Goal: Information Seeking & Learning: Learn about a topic

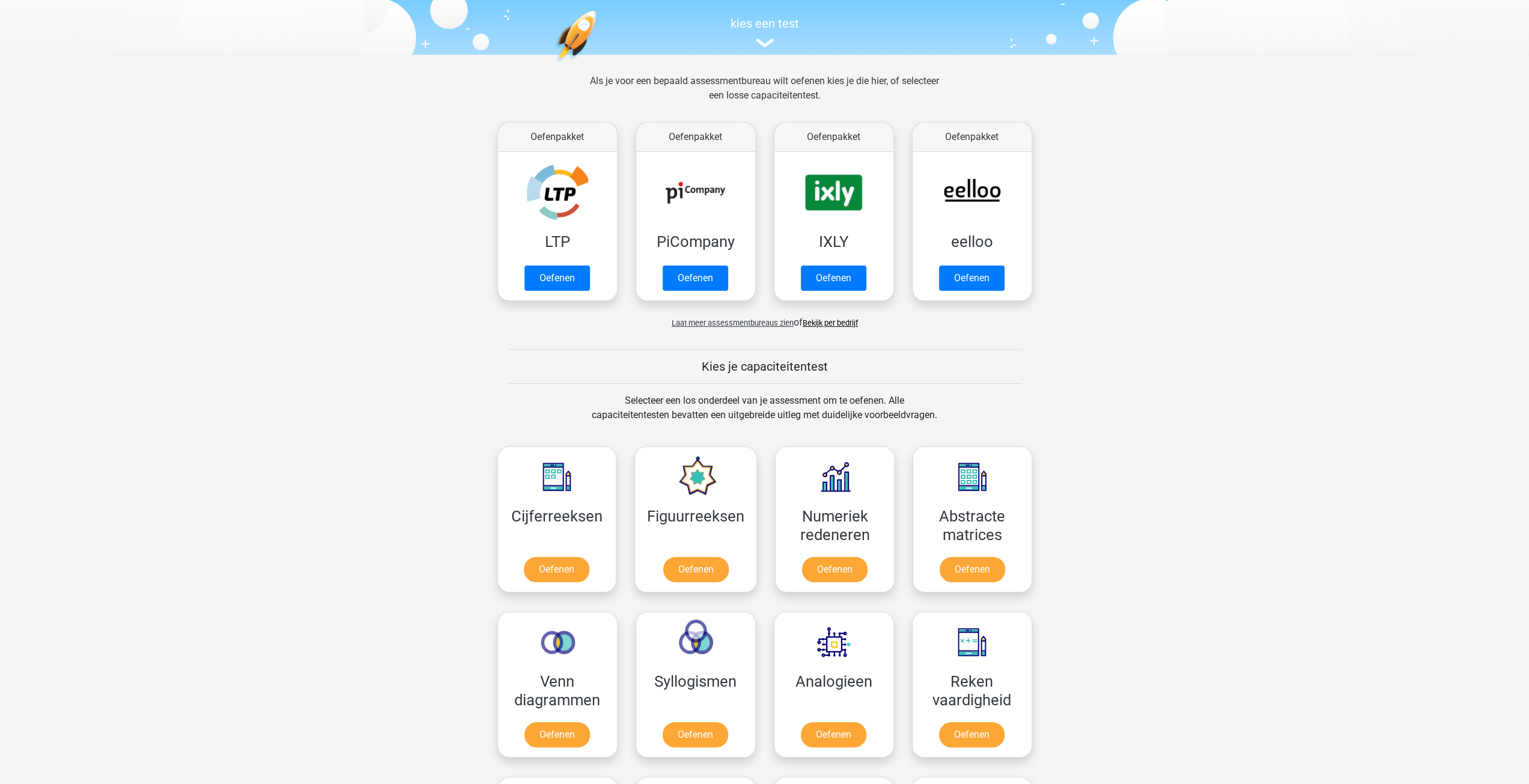
scroll to position [120, 0]
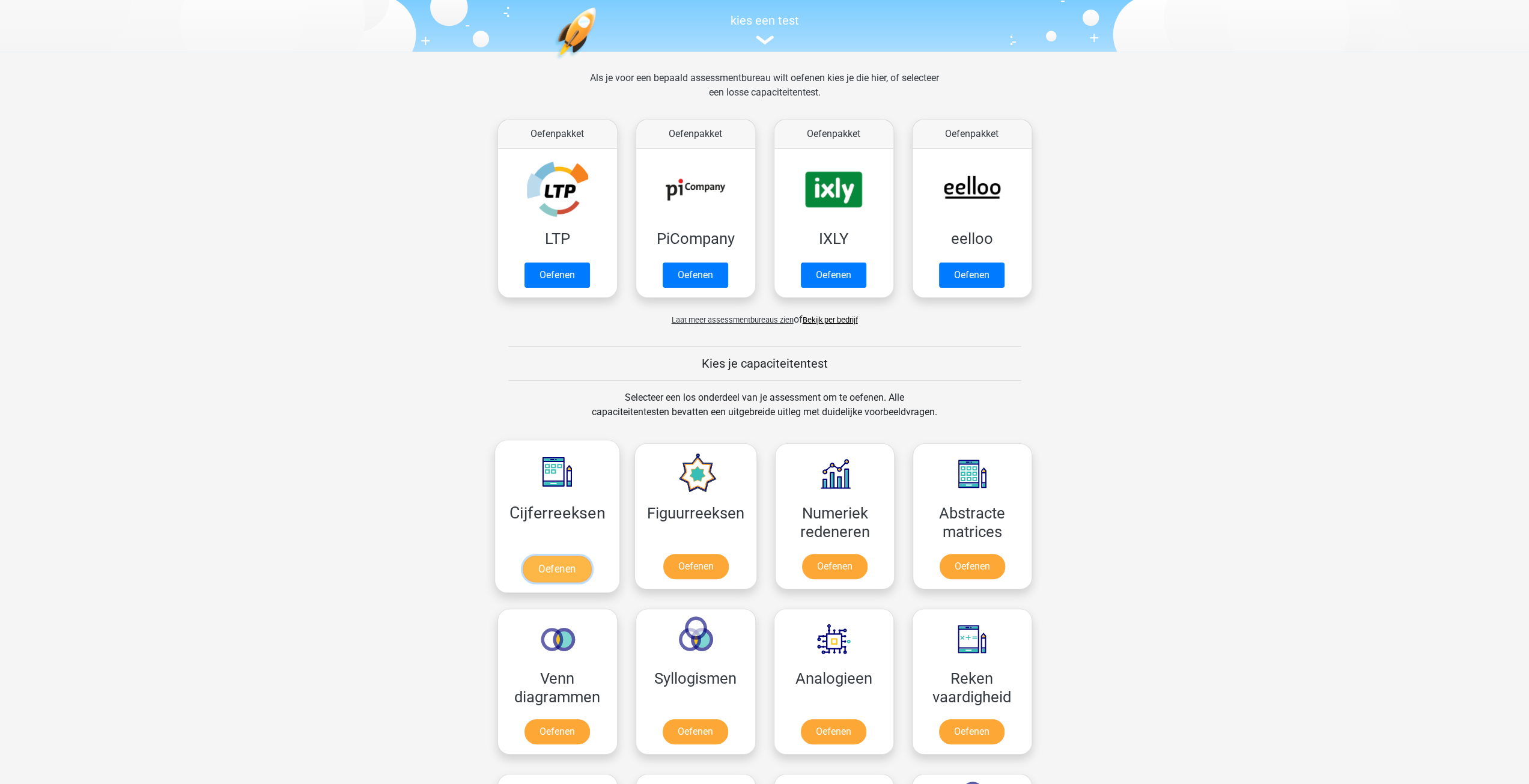
click at [558, 562] on link "Oefenen" at bounding box center [557, 568] width 68 height 26
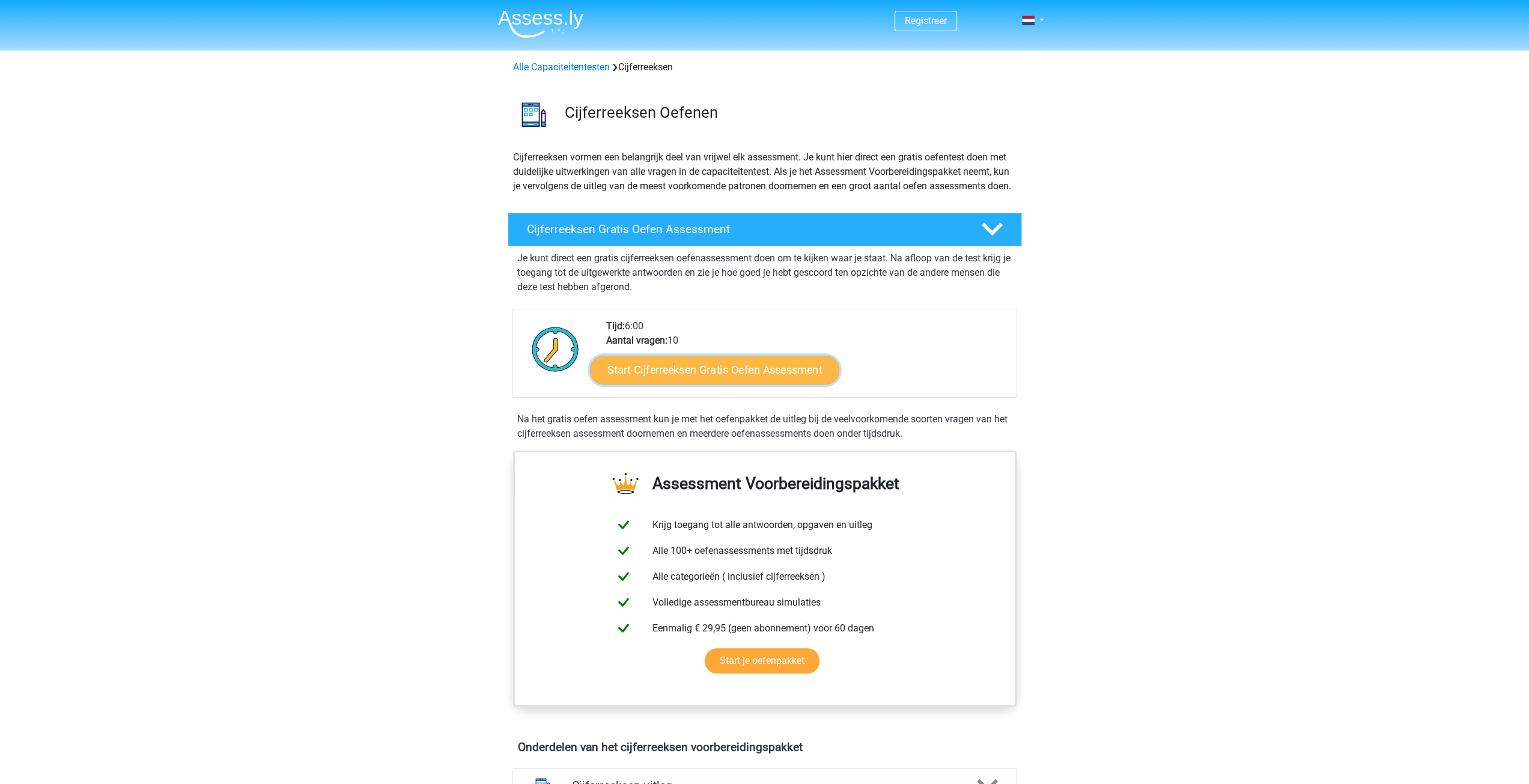
click at [668, 377] on link "Start Cijferreeksen Gratis Oefen Assessment" at bounding box center [715, 369] width 249 height 28
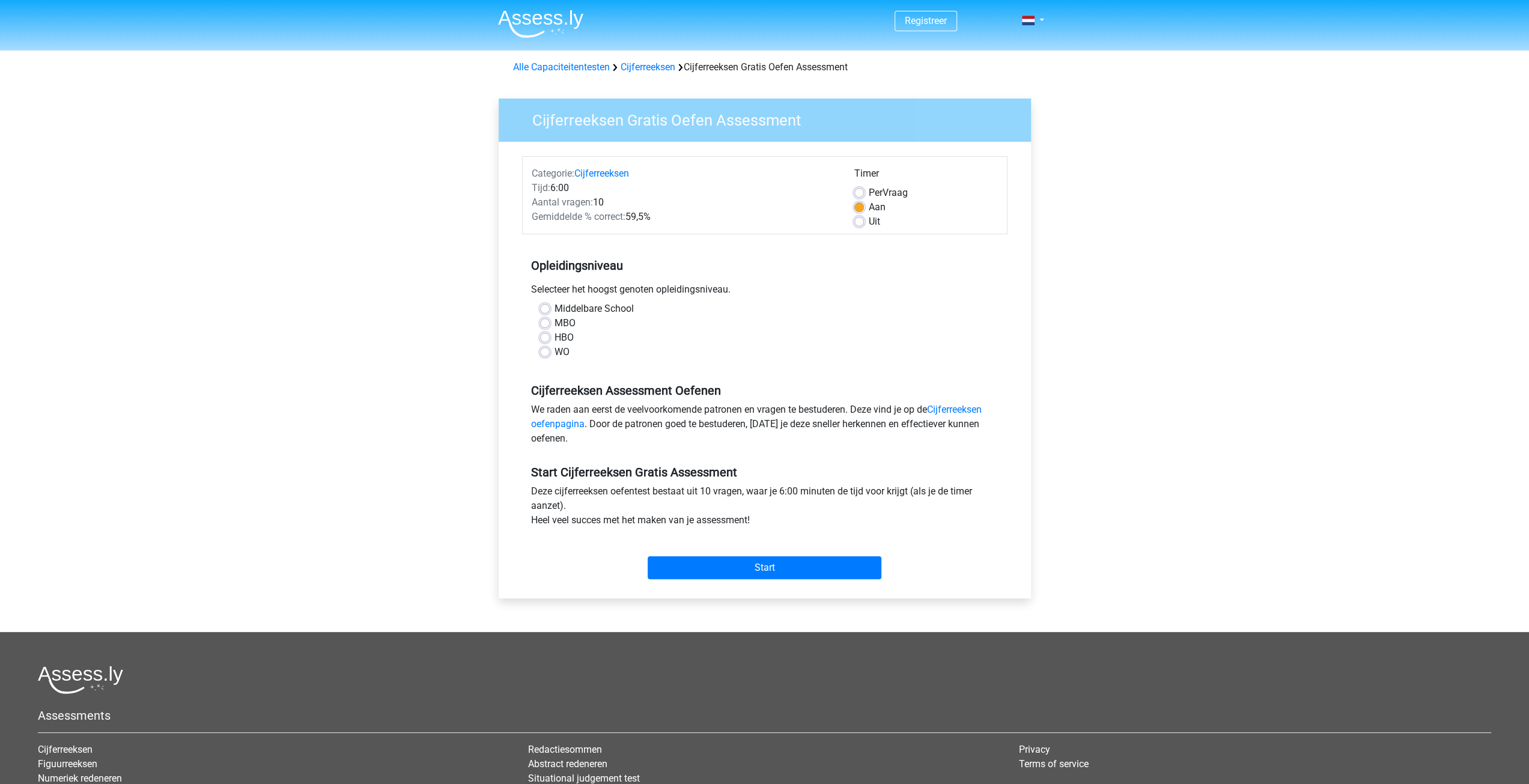
click at [554, 335] on label "HBO" at bounding box center [564, 338] width 19 height 14
click at [542, 335] on input "HBO" at bounding box center [544, 336] width 9 height 12
radio input "true"
click at [758, 556] on input "Start" at bounding box center [764, 568] width 234 height 23
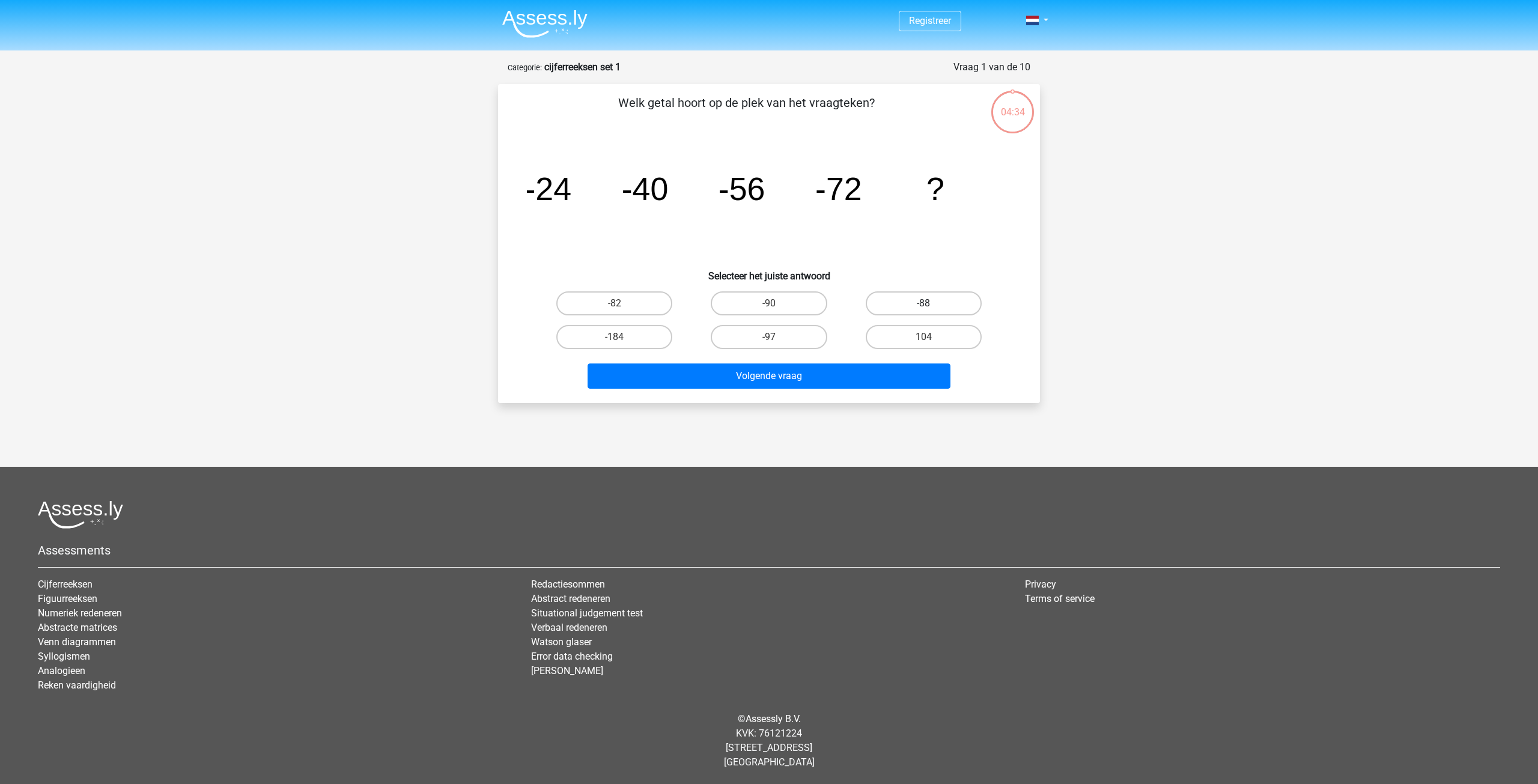
click at [915, 302] on label "-88" at bounding box center [923, 303] width 116 height 24
click at [923, 303] on input "-88" at bounding box center [927, 307] width 8 height 8
radio input "true"
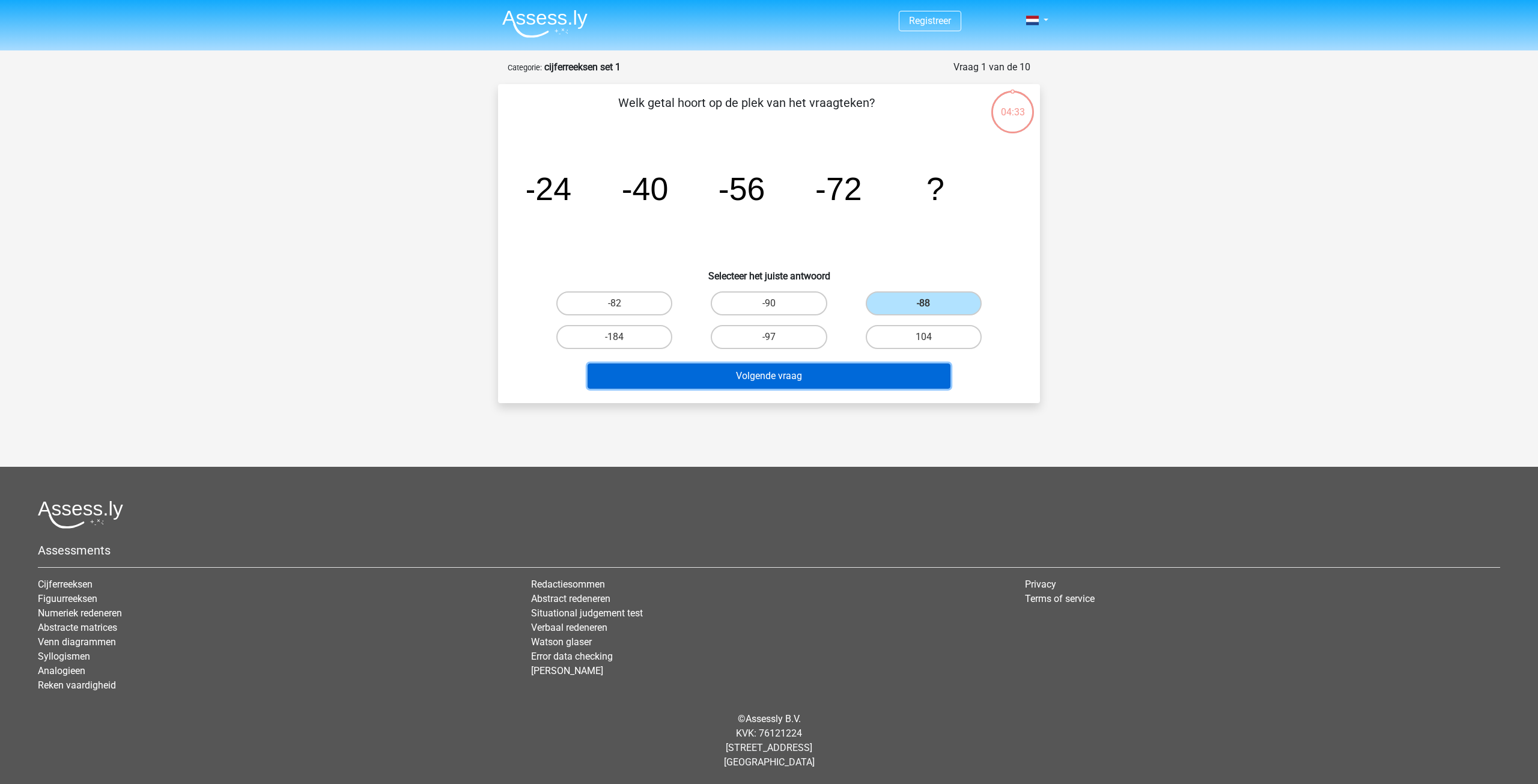
click at [819, 367] on button "Volgende vraag" at bounding box center [769, 375] width 363 height 25
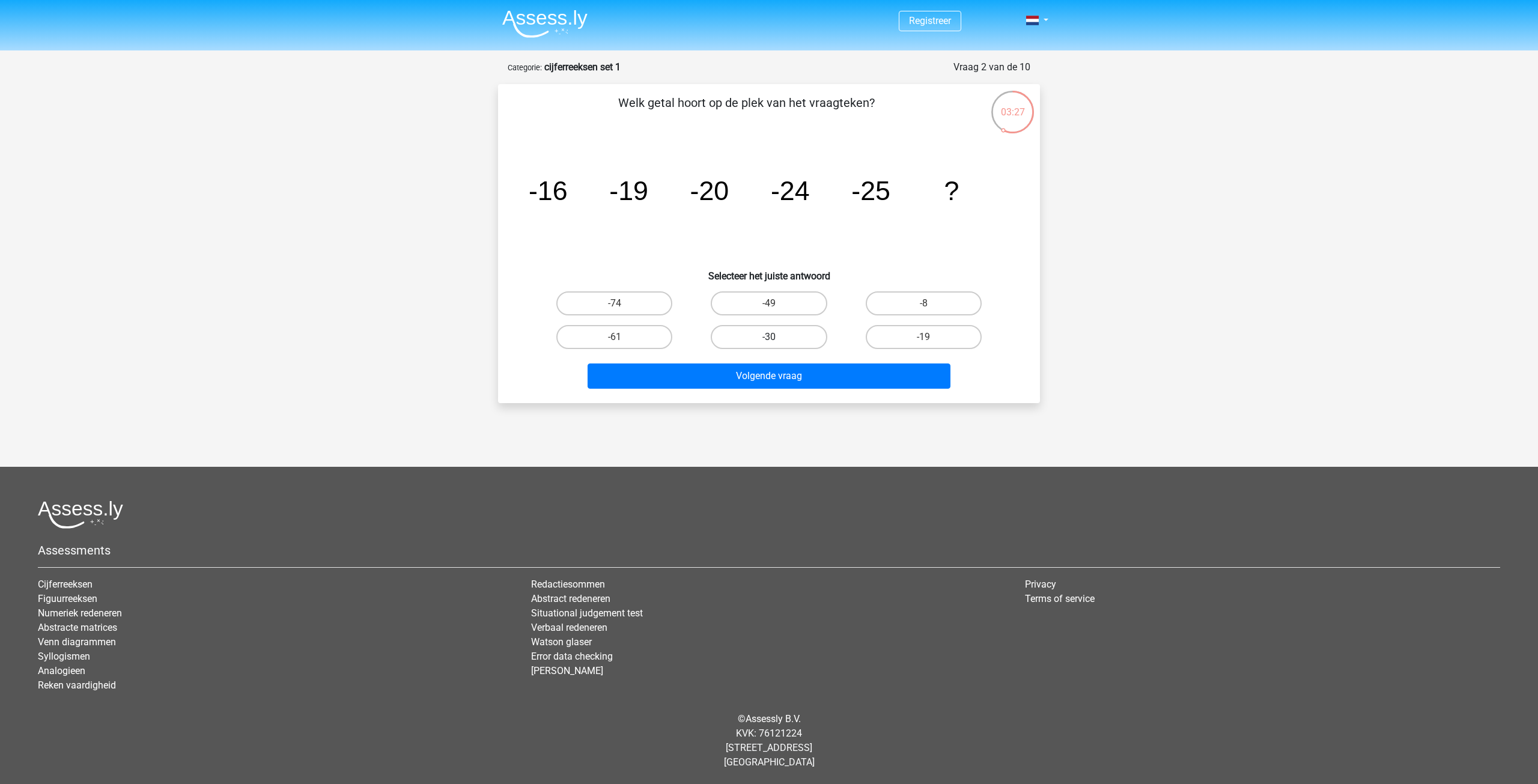
click at [768, 333] on label "-30" at bounding box center [769, 337] width 116 height 24
click at [769, 337] on input "-30" at bounding box center [773, 340] width 8 height 8
radio input "true"
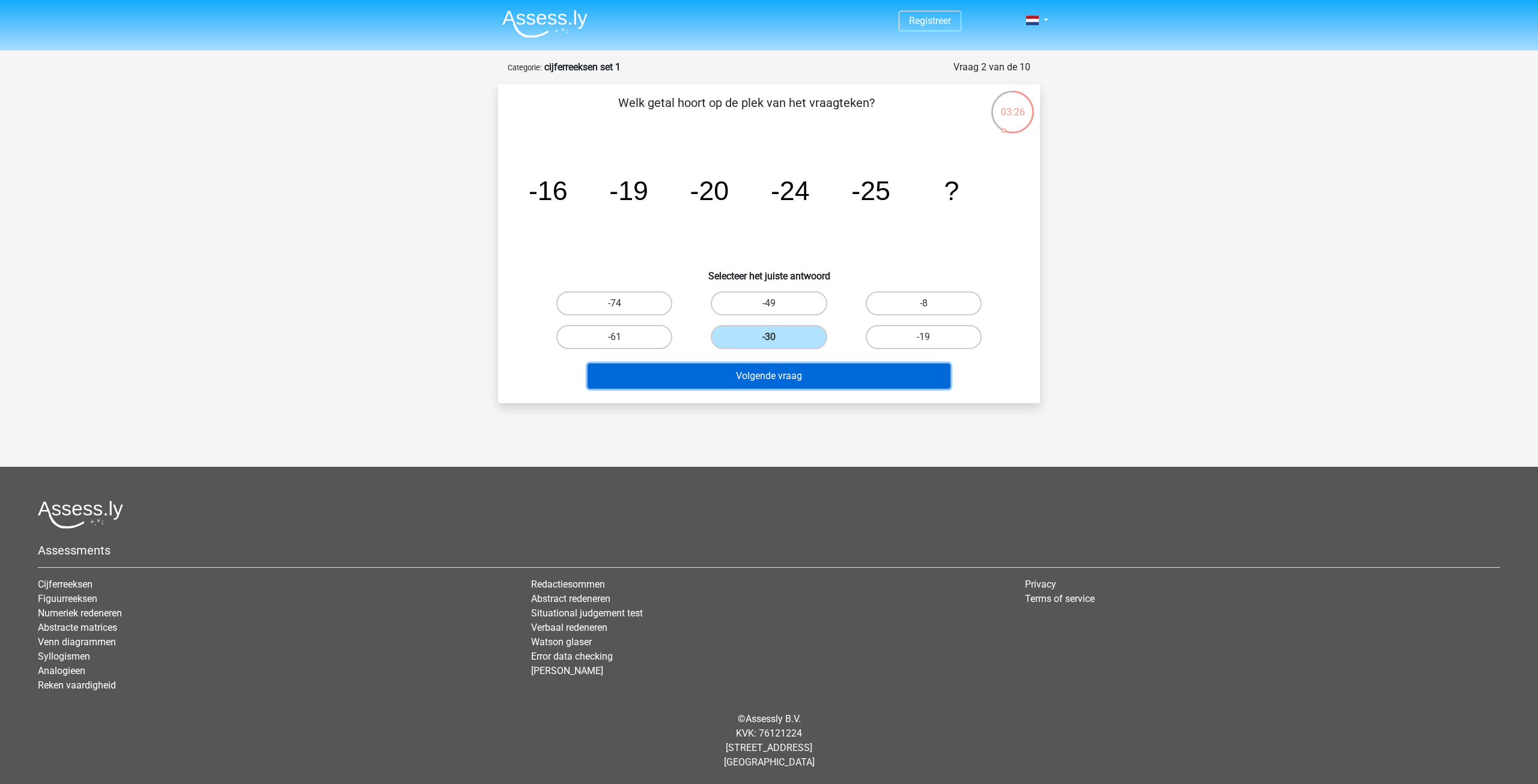
click at [788, 370] on button "Volgende vraag" at bounding box center [769, 375] width 363 height 25
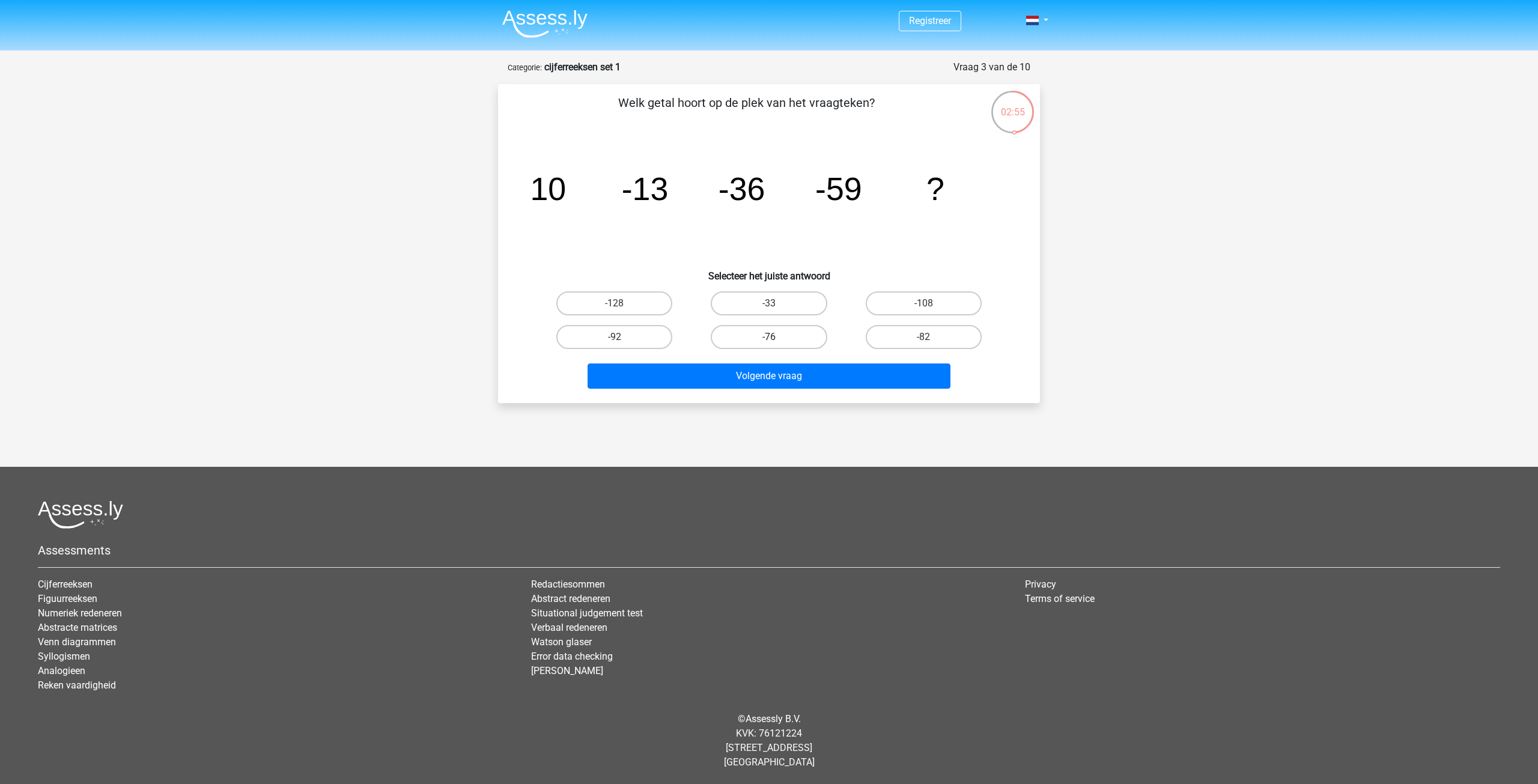
click at [800, 335] on label "-76" at bounding box center [769, 337] width 116 height 24
click at [776, 337] on input "-76" at bounding box center [773, 340] width 8 height 8
radio input "true"
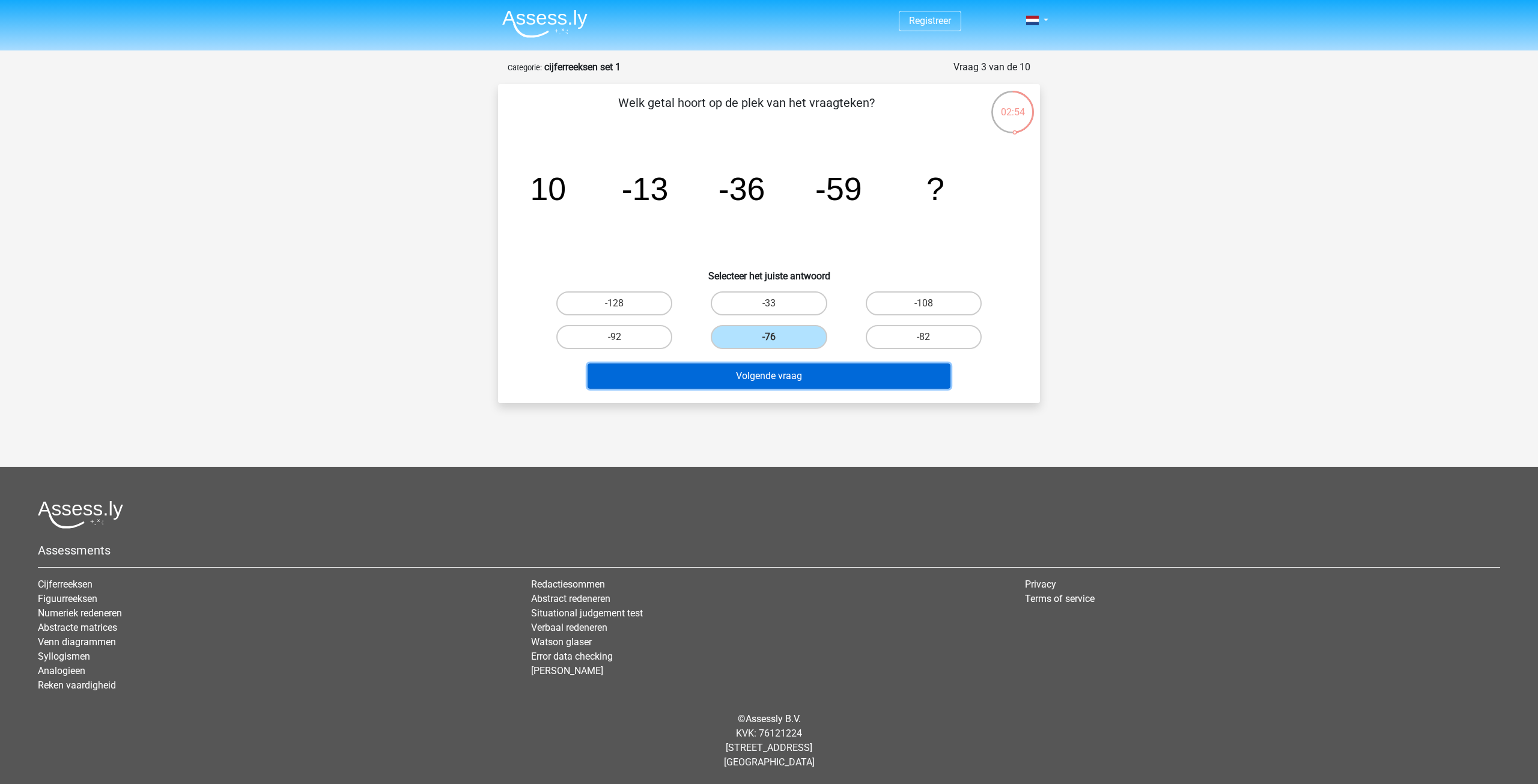
click at [762, 377] on button "Volgende vraag" at bounding box center [769, 375] width 363 height 25
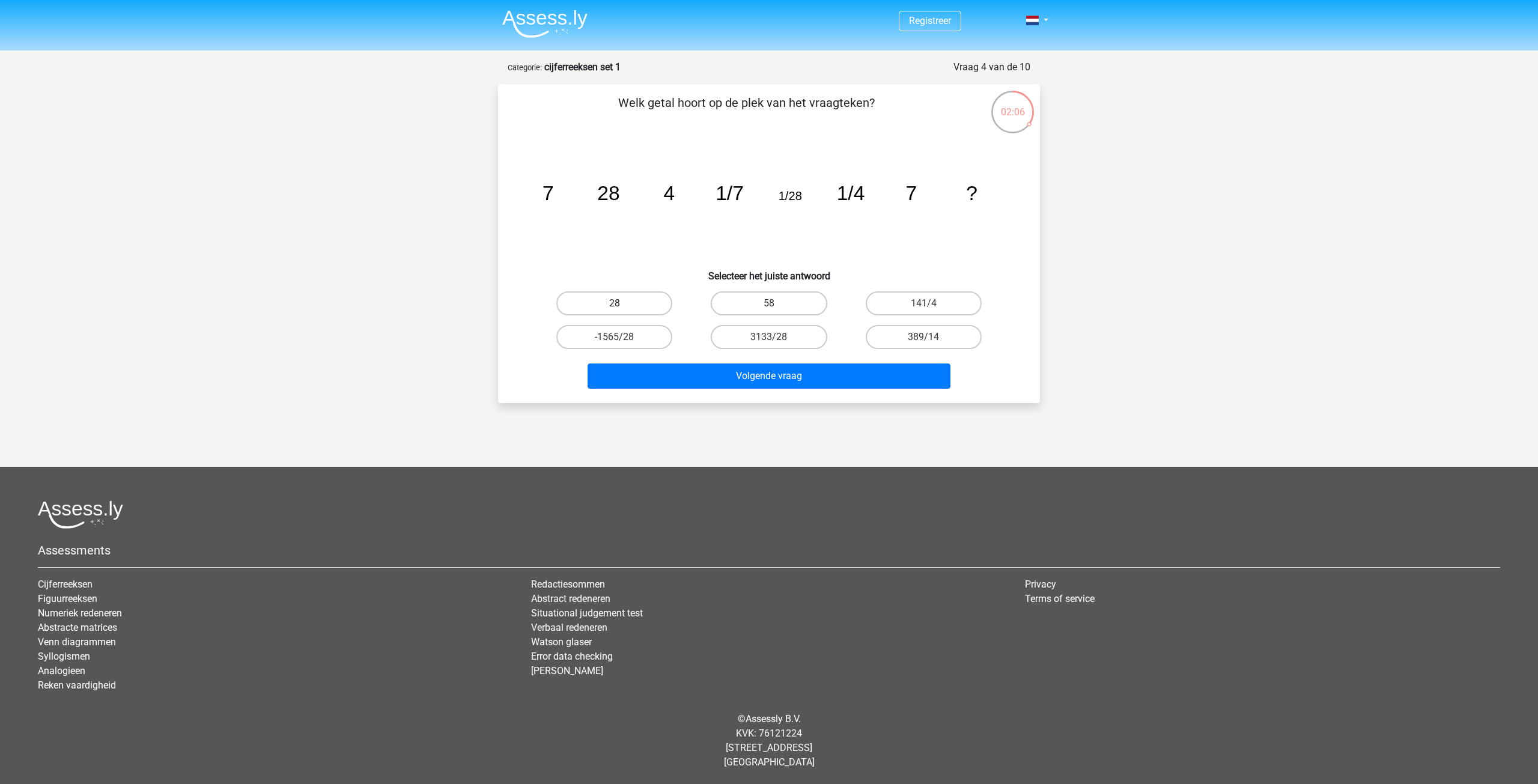
click at [634, 293] on label "28" at bounding box center [614, 303] width 116 height 24
click at [623, 303] on input "28" at bounding box center [618, 307] width 8 height 8
radio input "true"
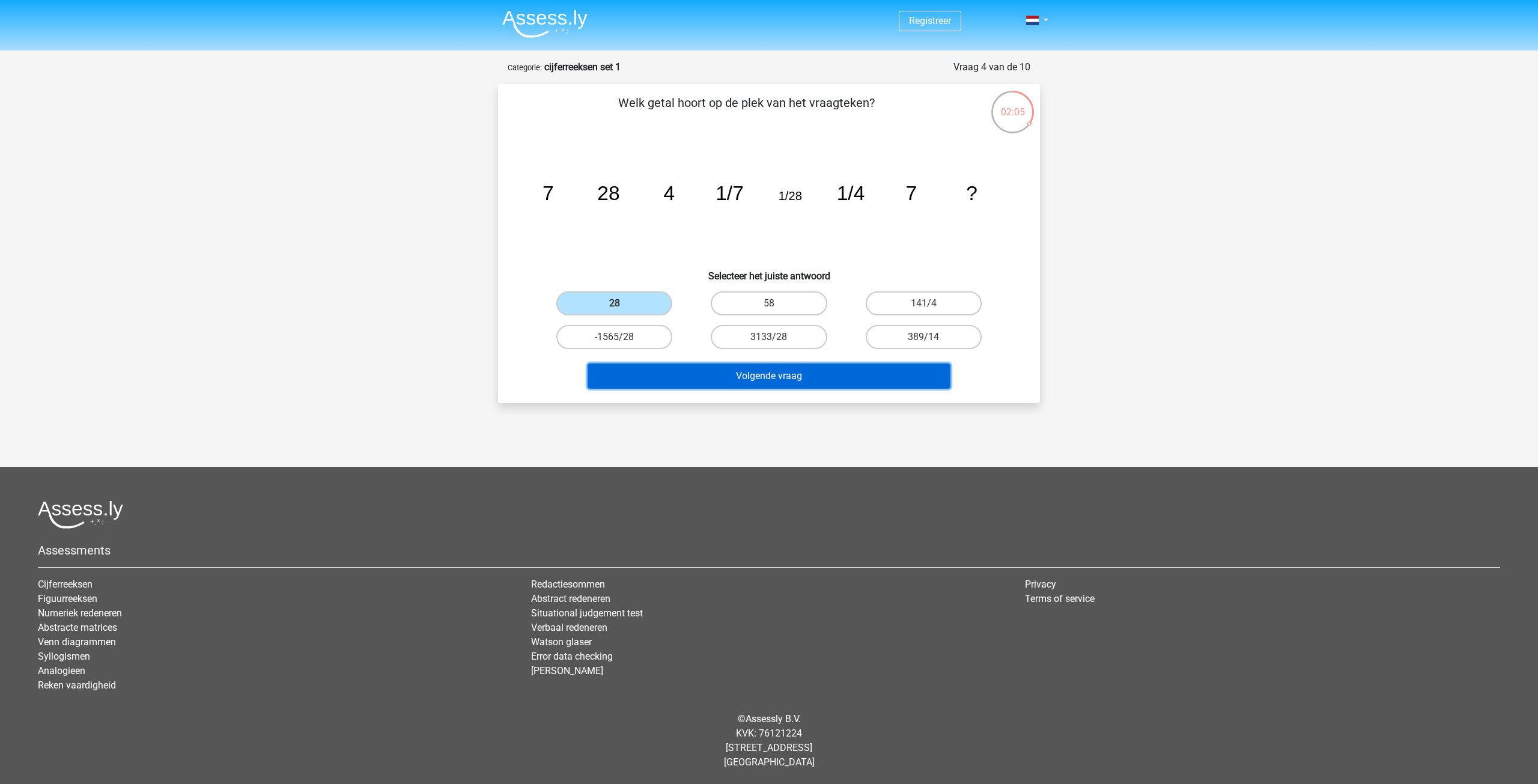
click at [755, 374] on button "Volgende vraag" at bounding box center [769, 375] width 363 height 25
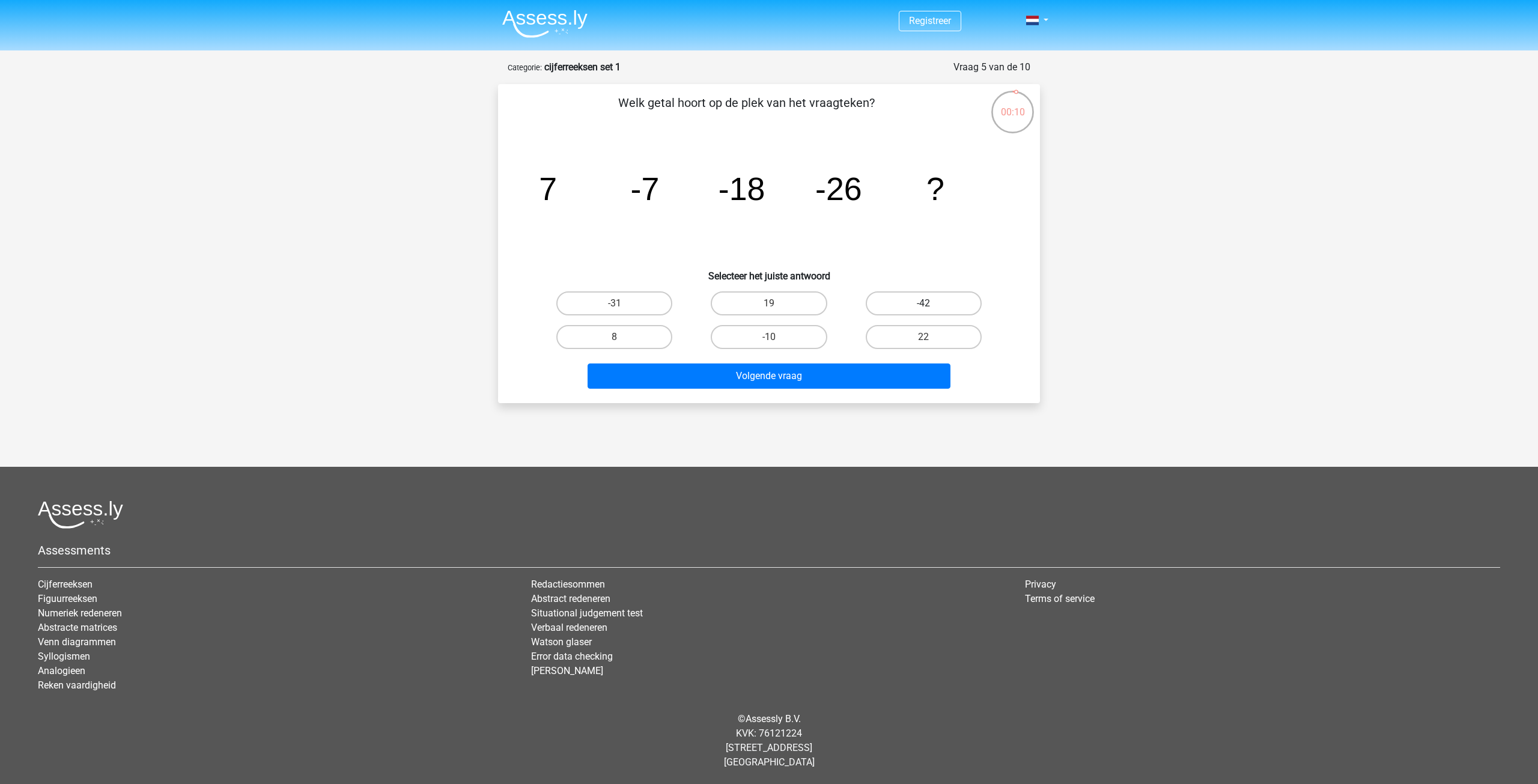
click at [941, 305] on label "-42" at bounding box center [923, 303] width 116 height 24
click at [931, 305] on input "-42" at bounding box center [927, 307] width 8 height 8
radio input "true"
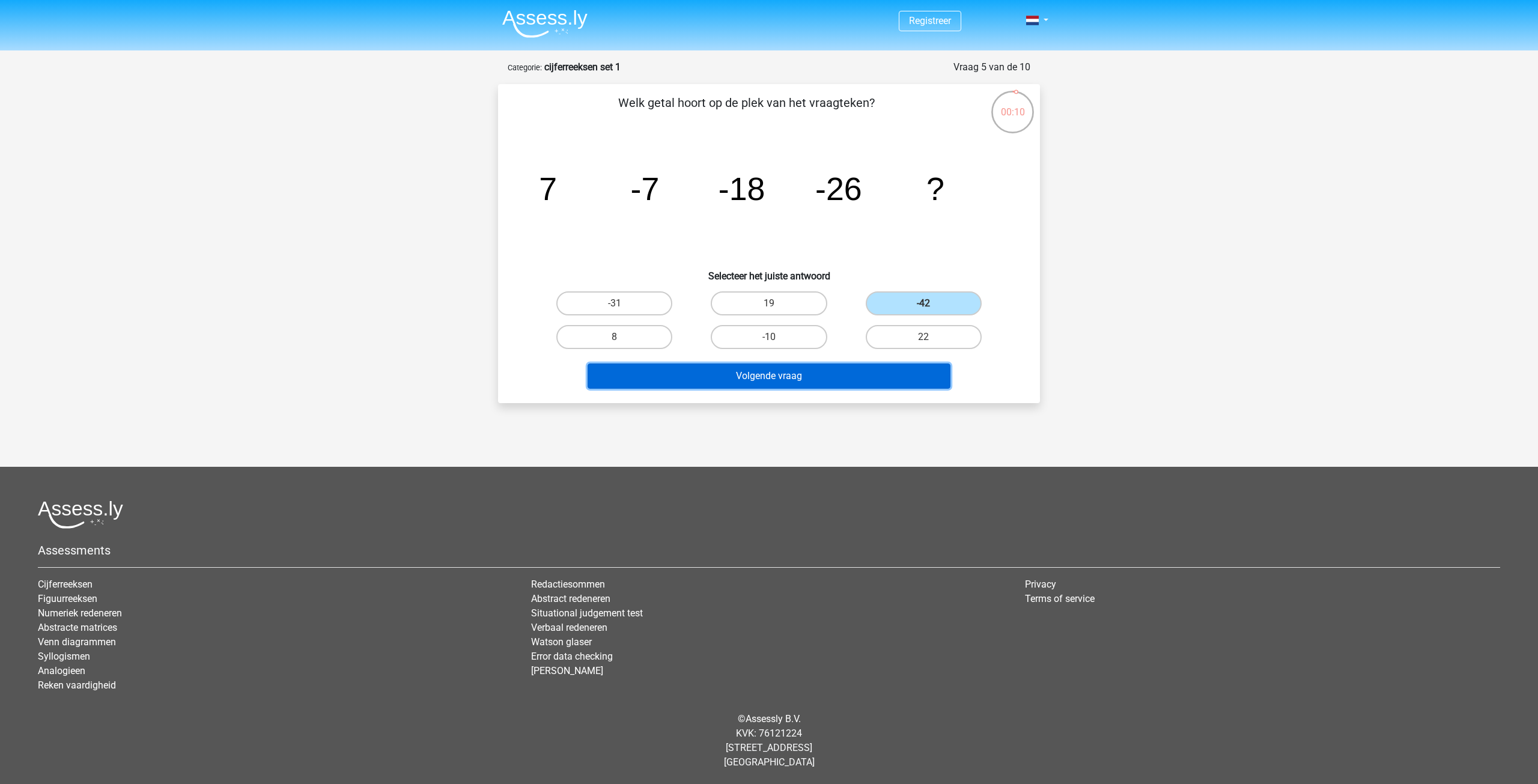
click at [857, 370] on button "Volgende vraag" at bounding box center [769, 375] width 363 height 25
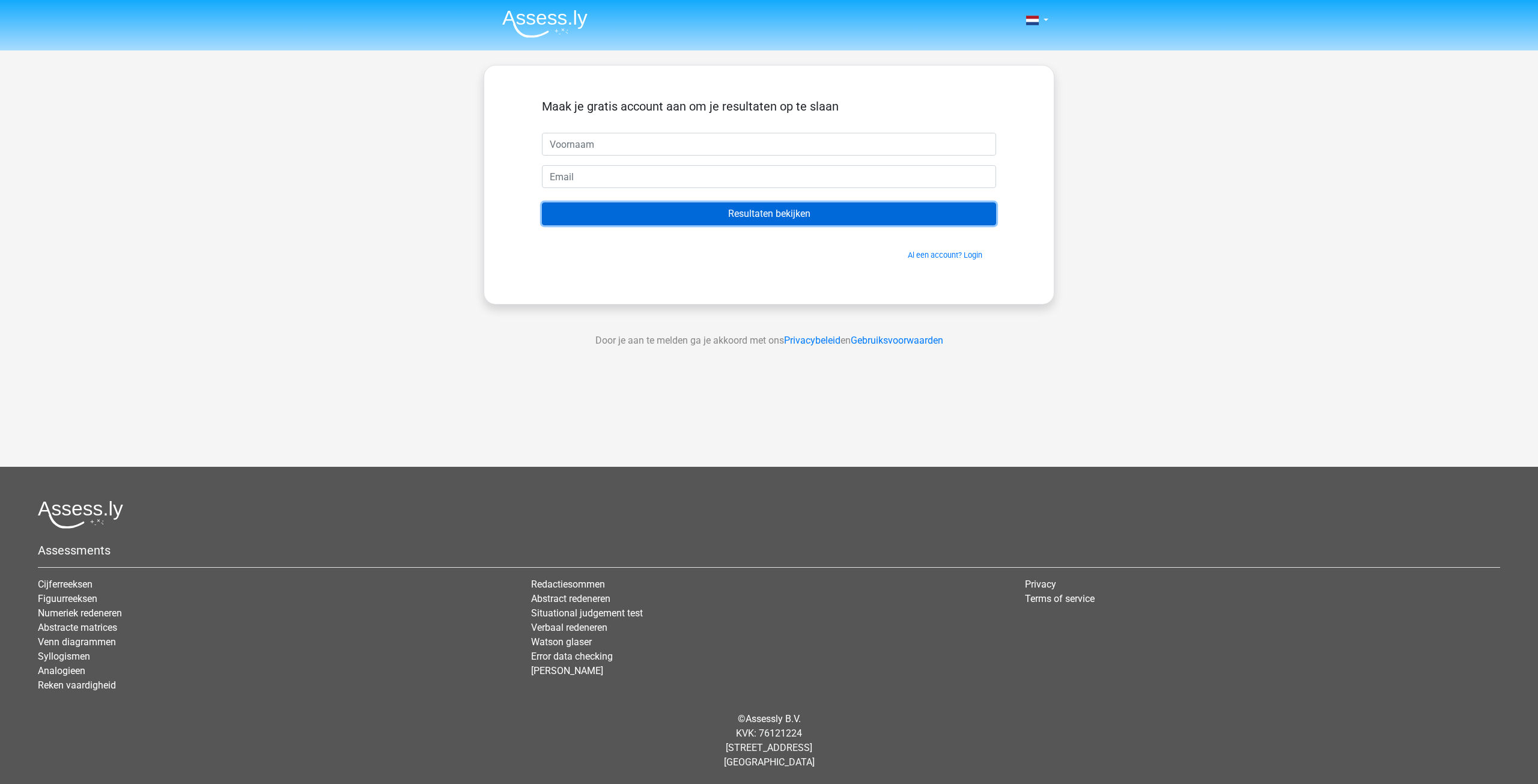
click at [769, 204] on input "Resultaten bekijken" at bounding box center [769, 214] width 454 height 23
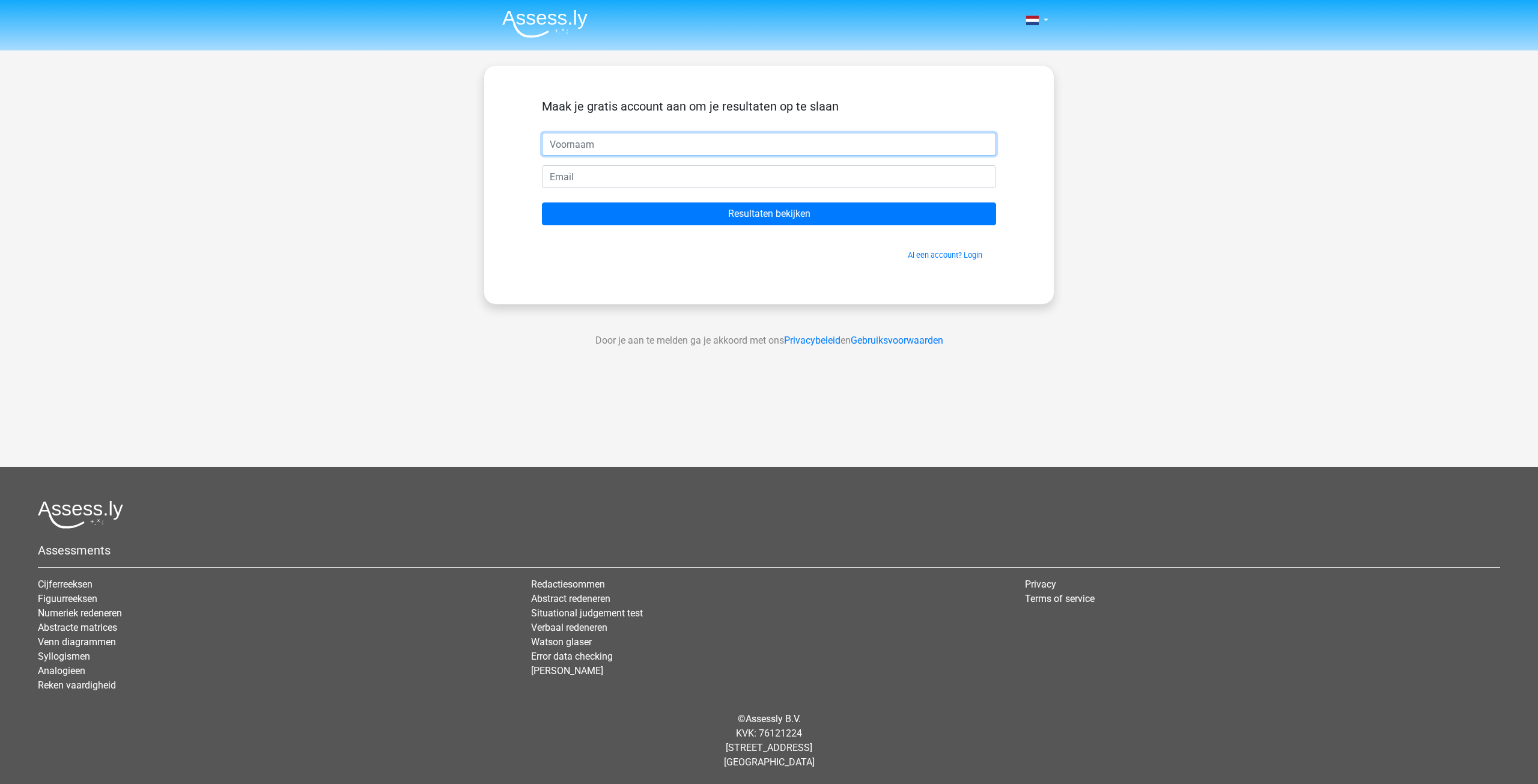
click at [680, 145] on input "text" at bounding box center [769, 144] width 454 height 23
type input "a"
click at [650, 164] on form "Maak je gratis account aan om je resultaten op te slaan a Resultaten bekijken A…" at bounding box center [769, 179] width 454 height 162
click at [635, 174] on input "email" at bounding box center [769, 177] width 454 height 23
type input "a@b.com"
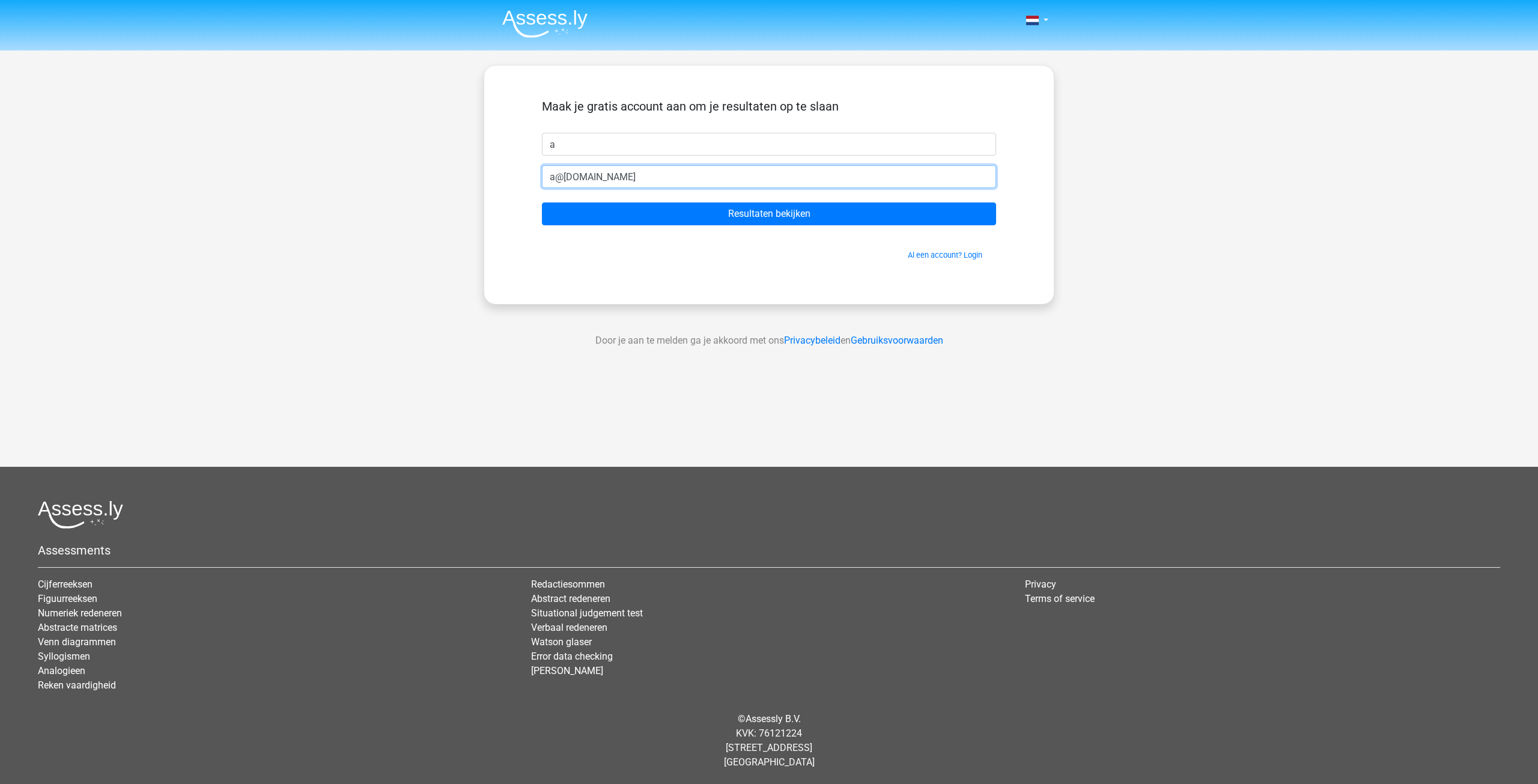
click at [542, 202] on input "Resultaten bekijken" at bounding box center [769, 214] width 454 height 23
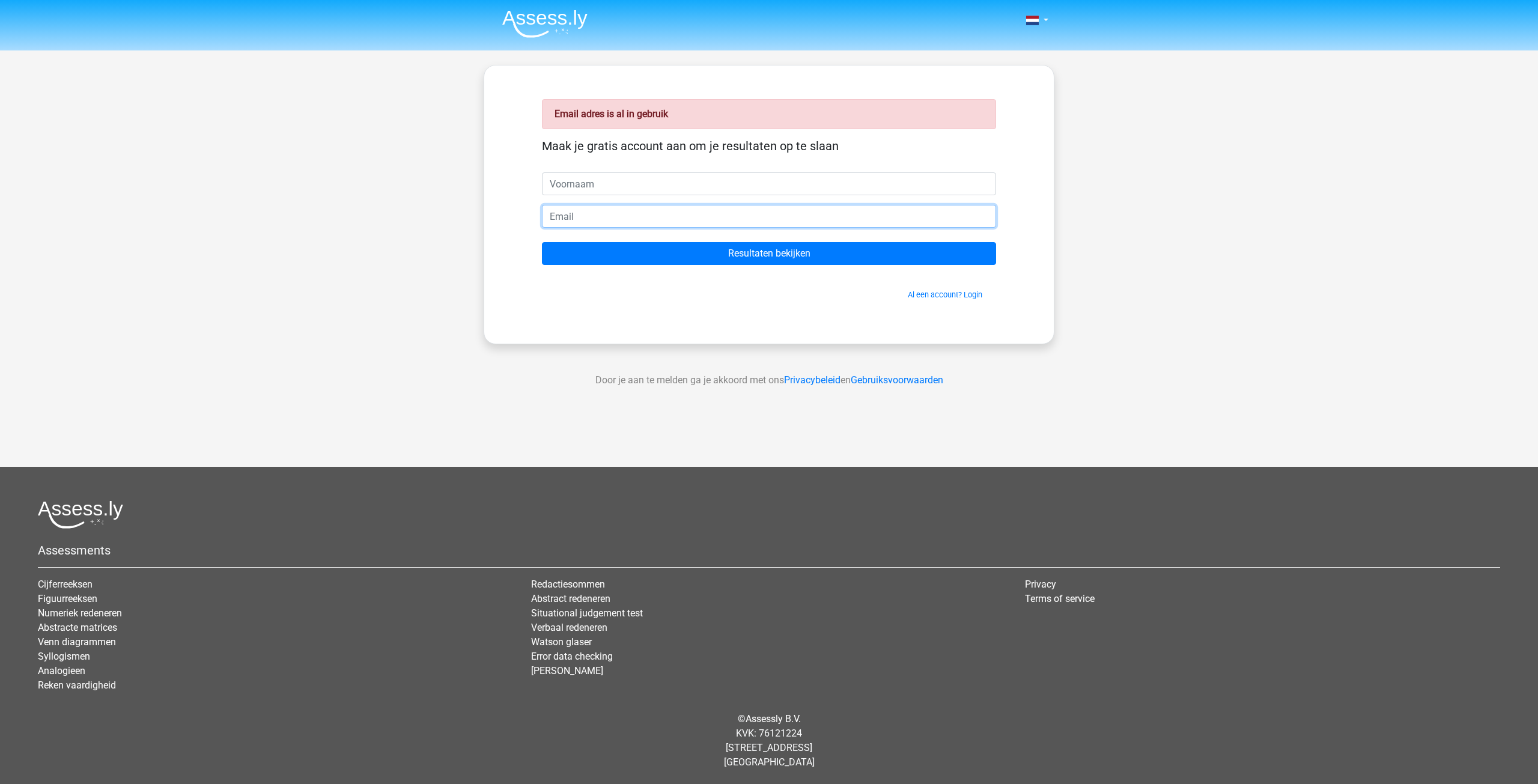
click at [623, 220] on input "email" at bounding box center [769, 216] width 454 height 23
type input "c@[DOMAIN_NAME]"
click at [542, 242] on input "Resultaten bekijken" at bounding box center [769, 254] width 454 height 23
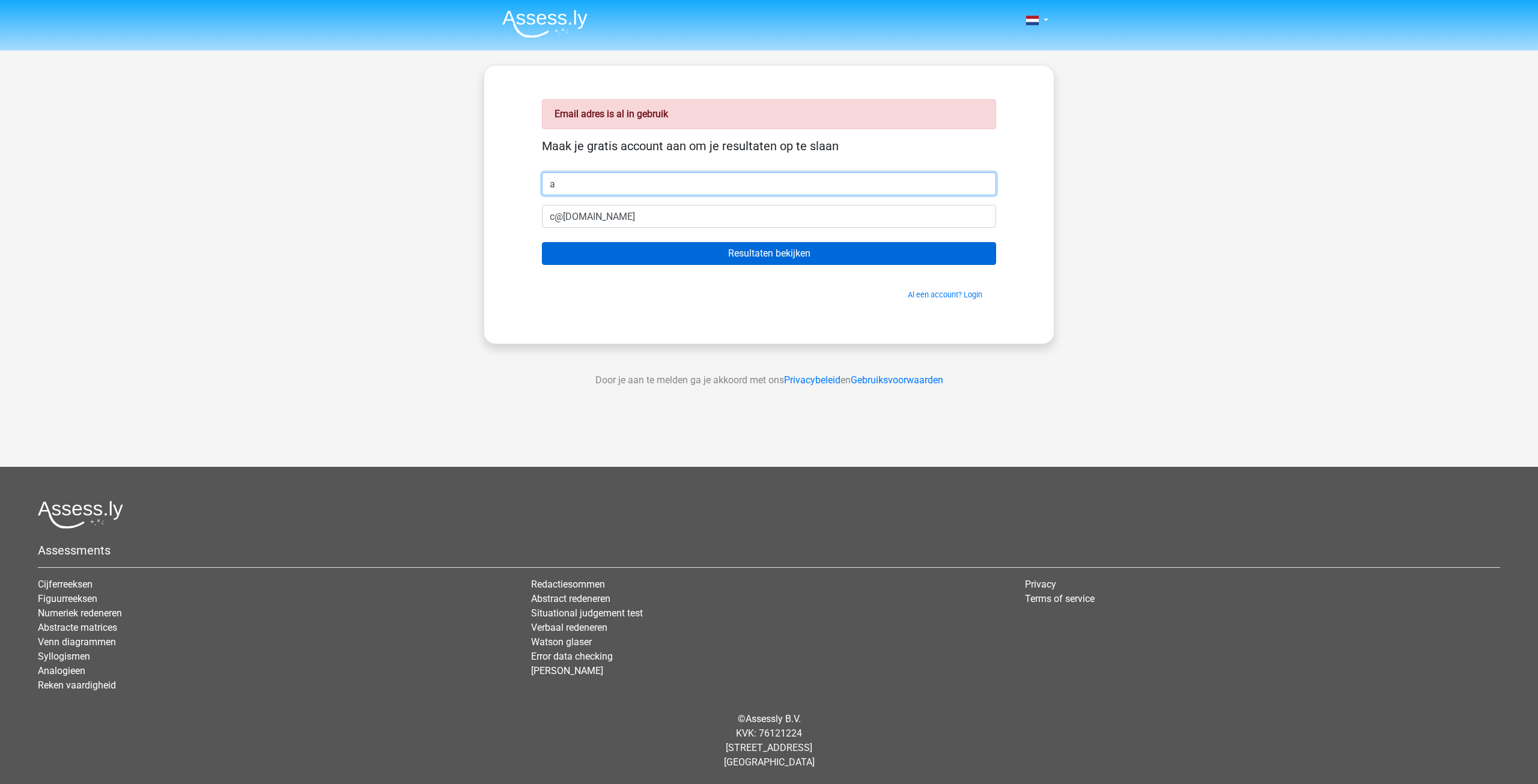
type input "a"
click at [794, 249] on input "Resultaten bekijken" at bounding box center [769, 254] width 454 height 23
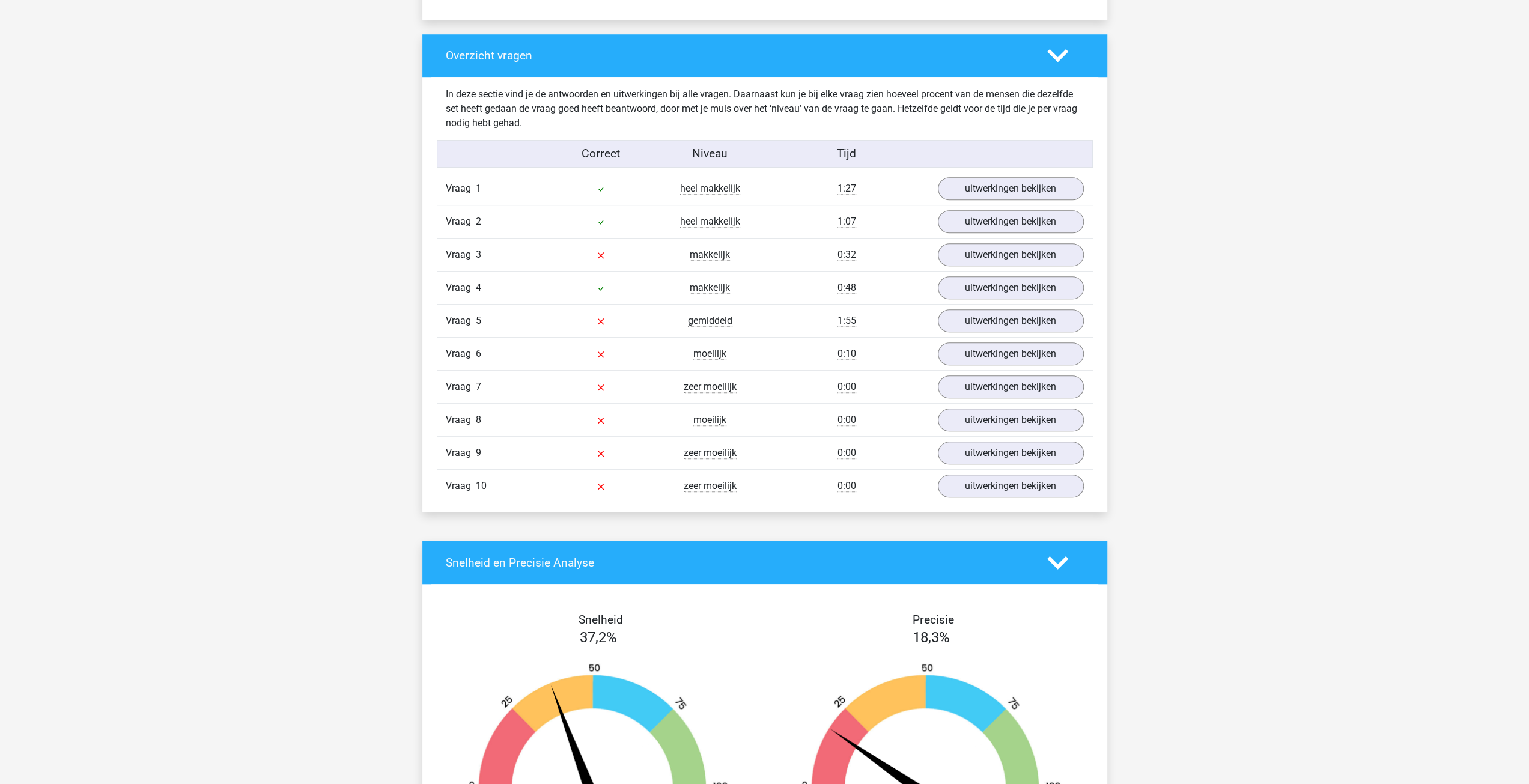
scroll to position [841, 0]
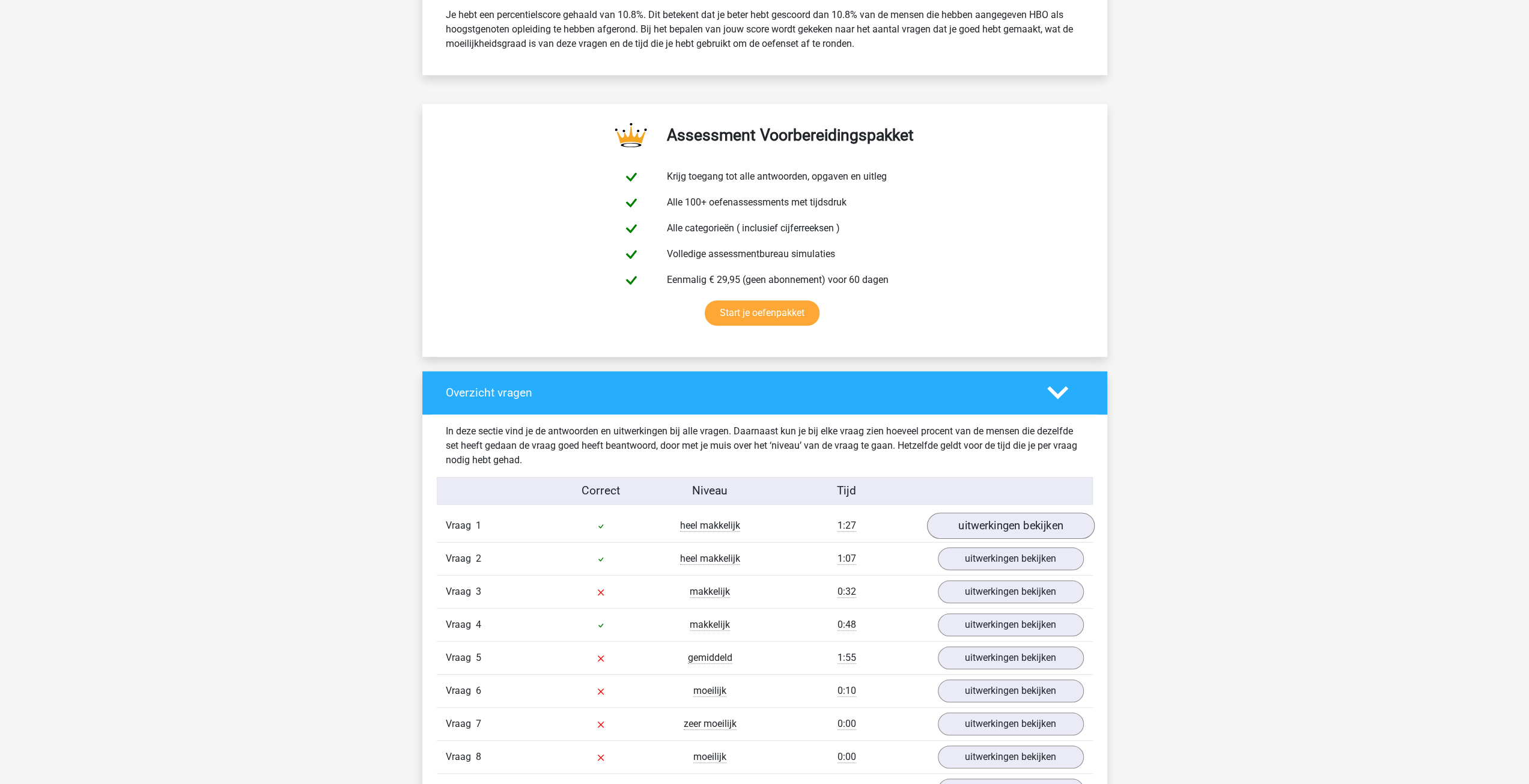
scroll to position [540, 0]
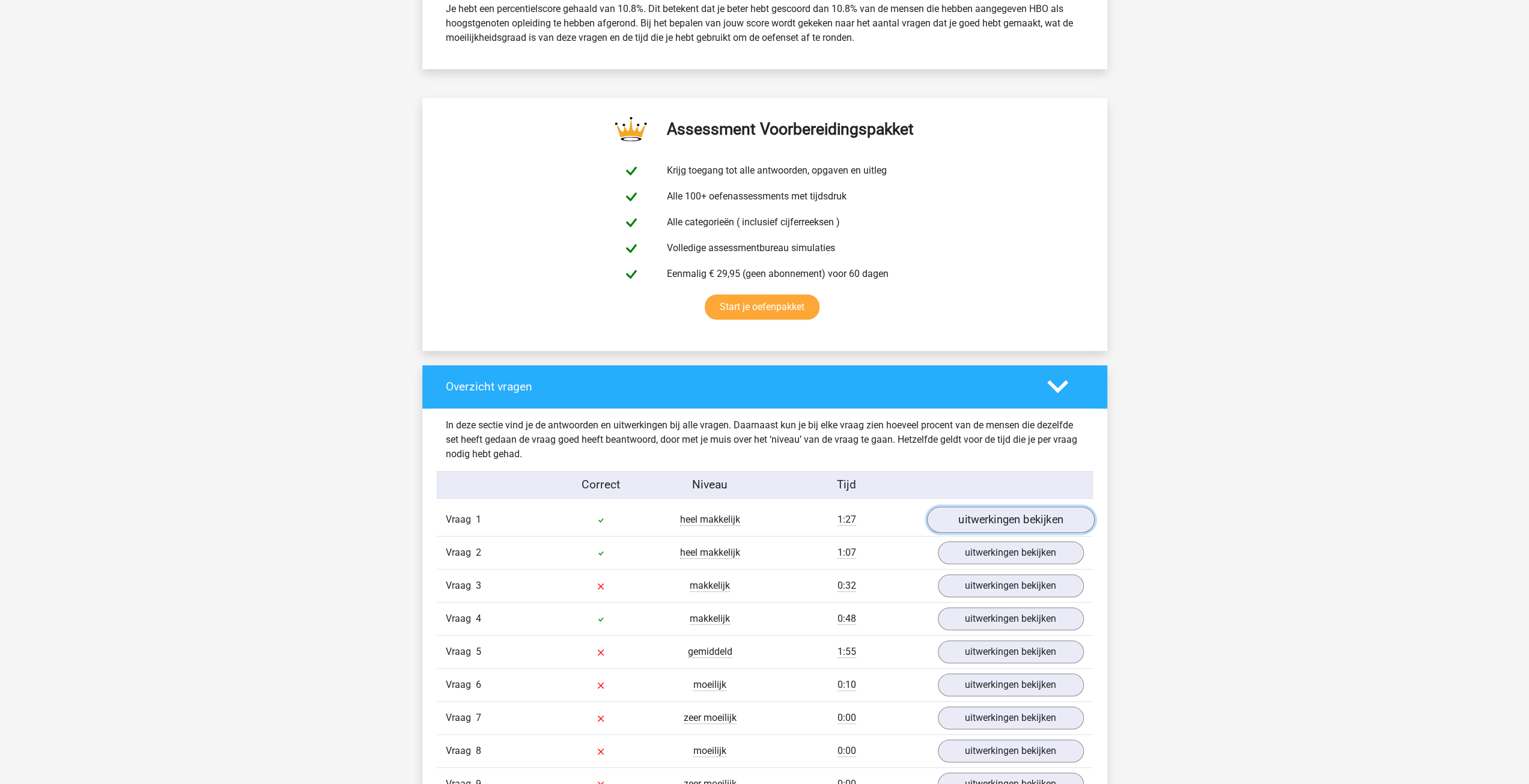
click at [997, 516] on link "uitwerkingen bekijken" at bounding box center [1010, 520] width 167 height 26
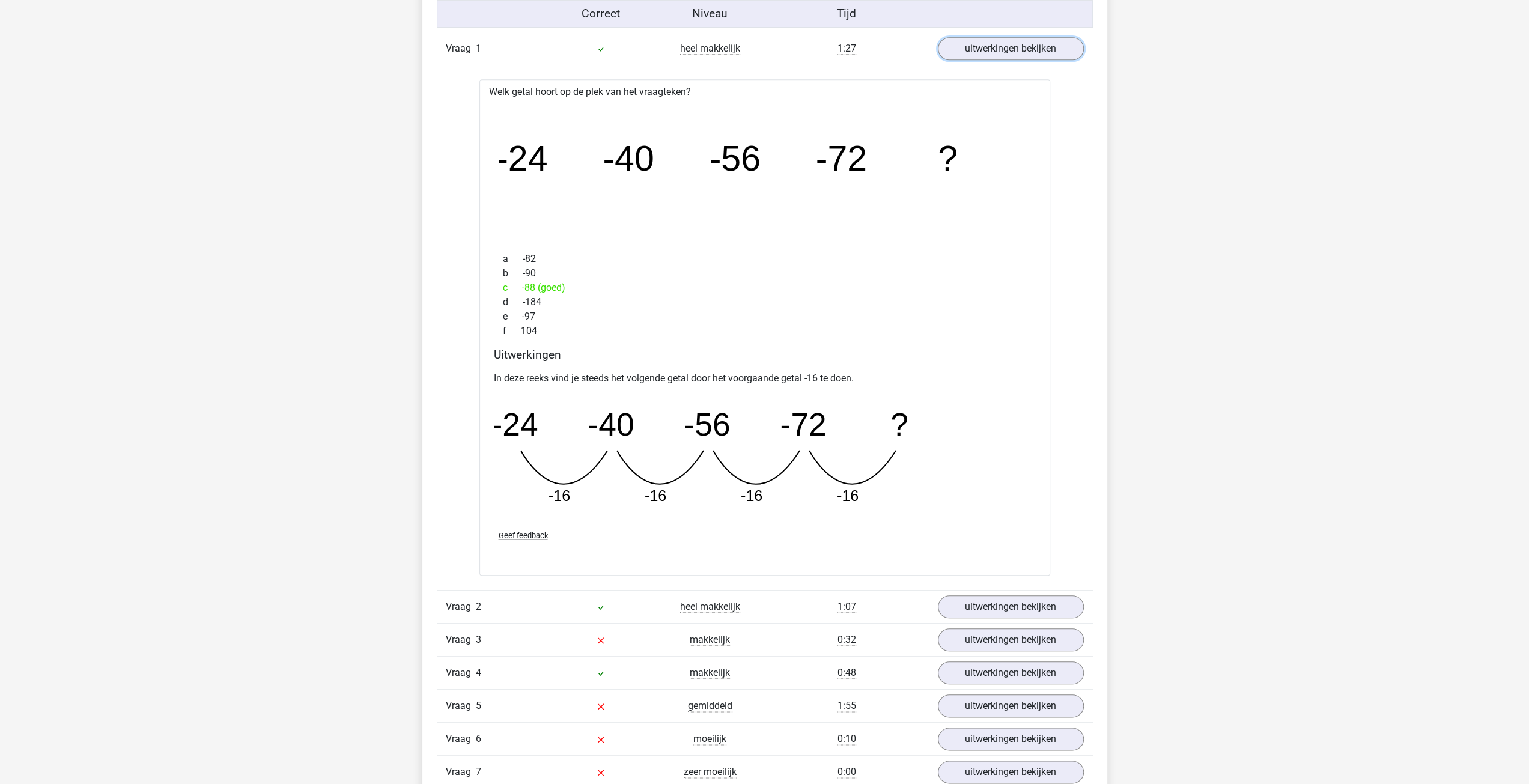
scroll to position [1021, 0]
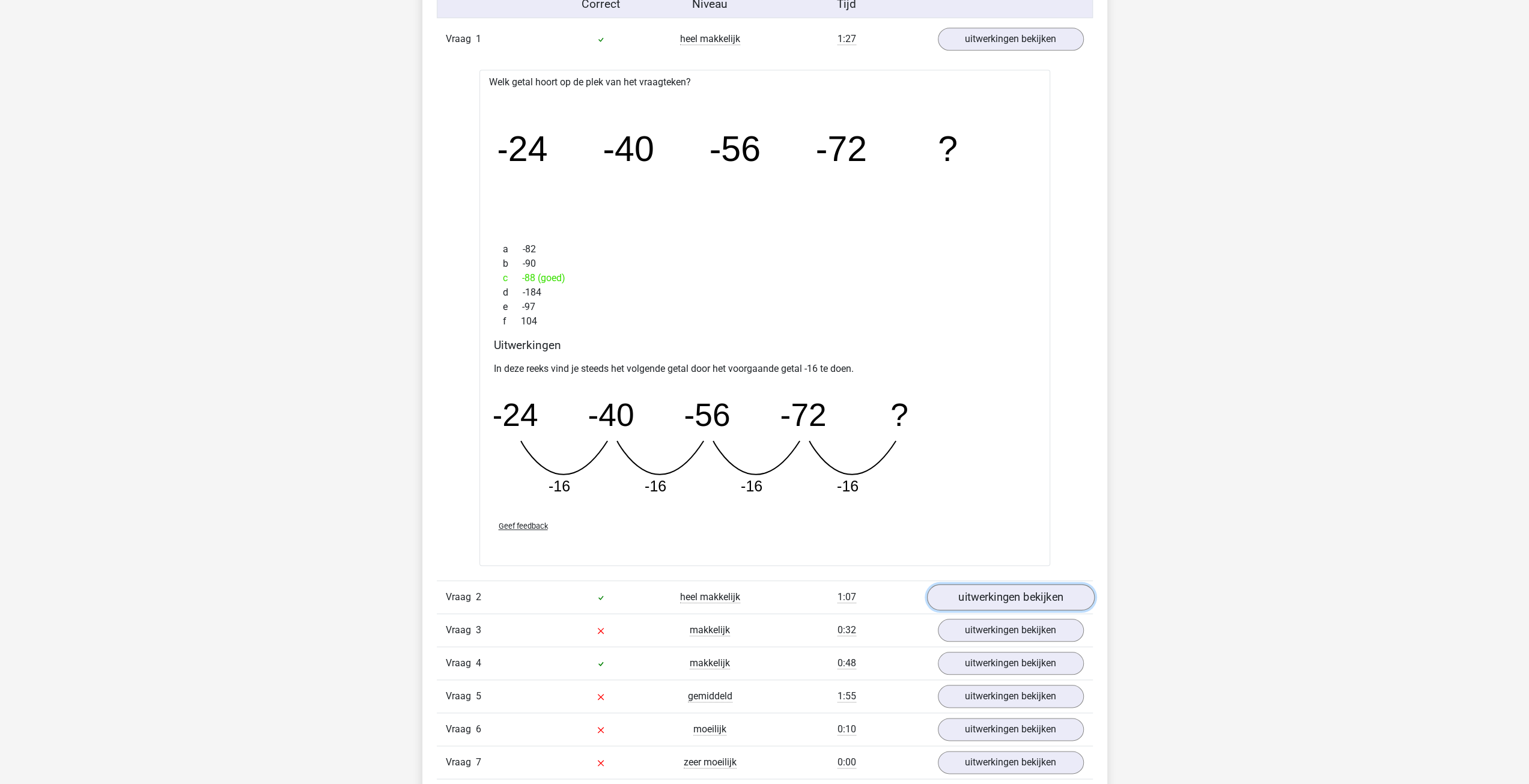
click at [1013, 592] on link "uitwerkingen bekijken" at bounding box center [1010, 597] width 167 height 26
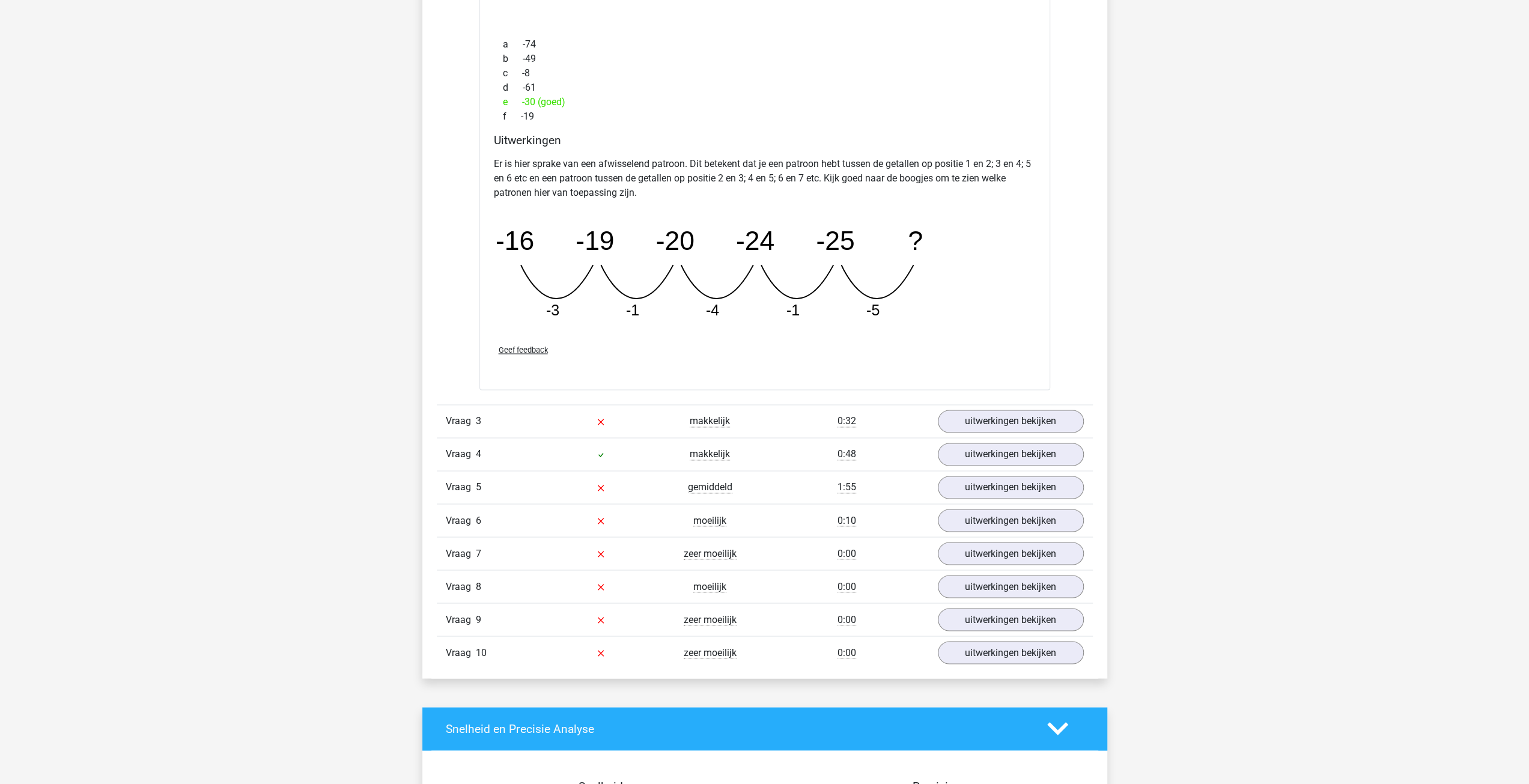
scroll to position [1802, 0]
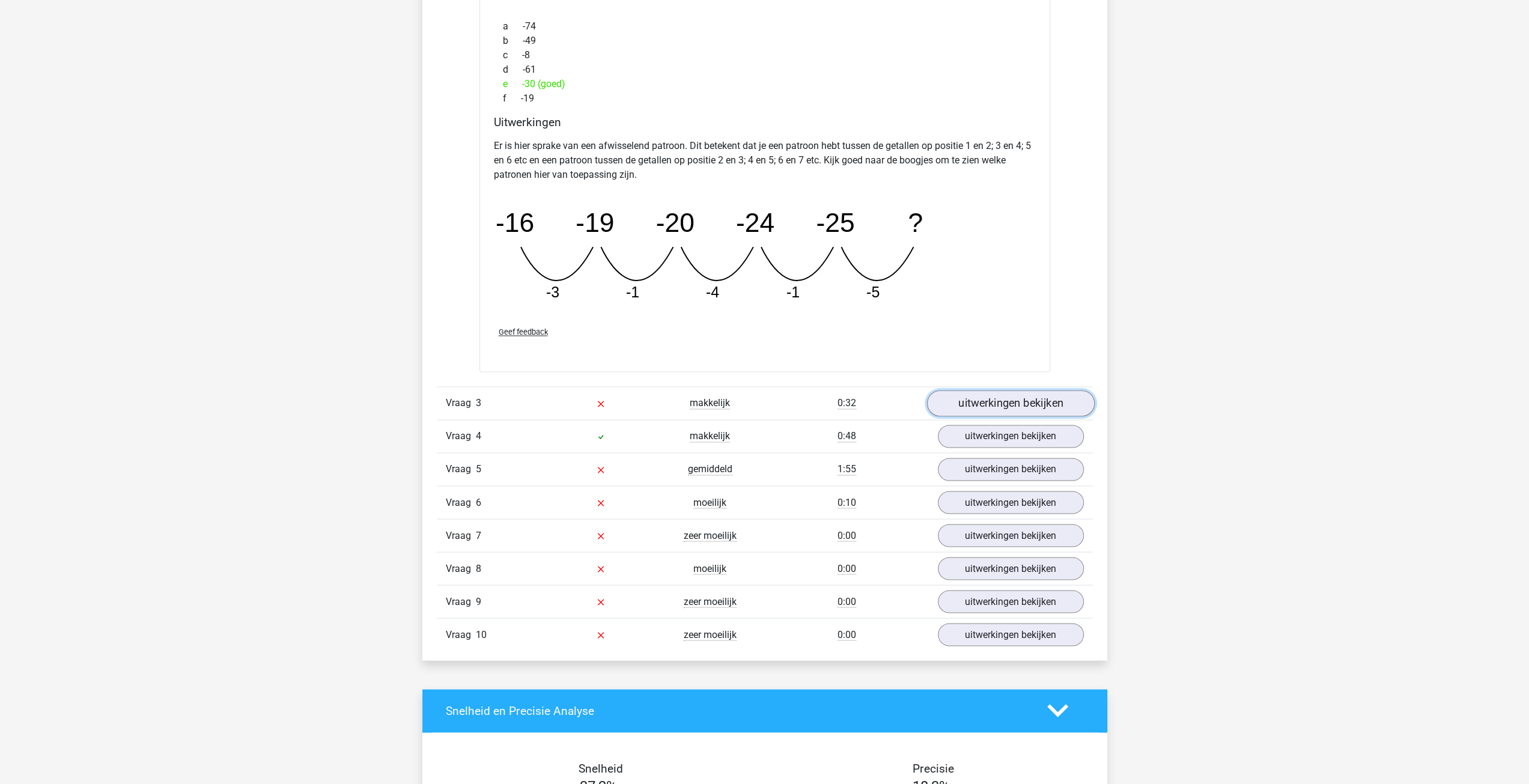
click at [1001, 404] on link "uitwerkingen bekijken" at bounding box center [1010, 402] width 167 height 26
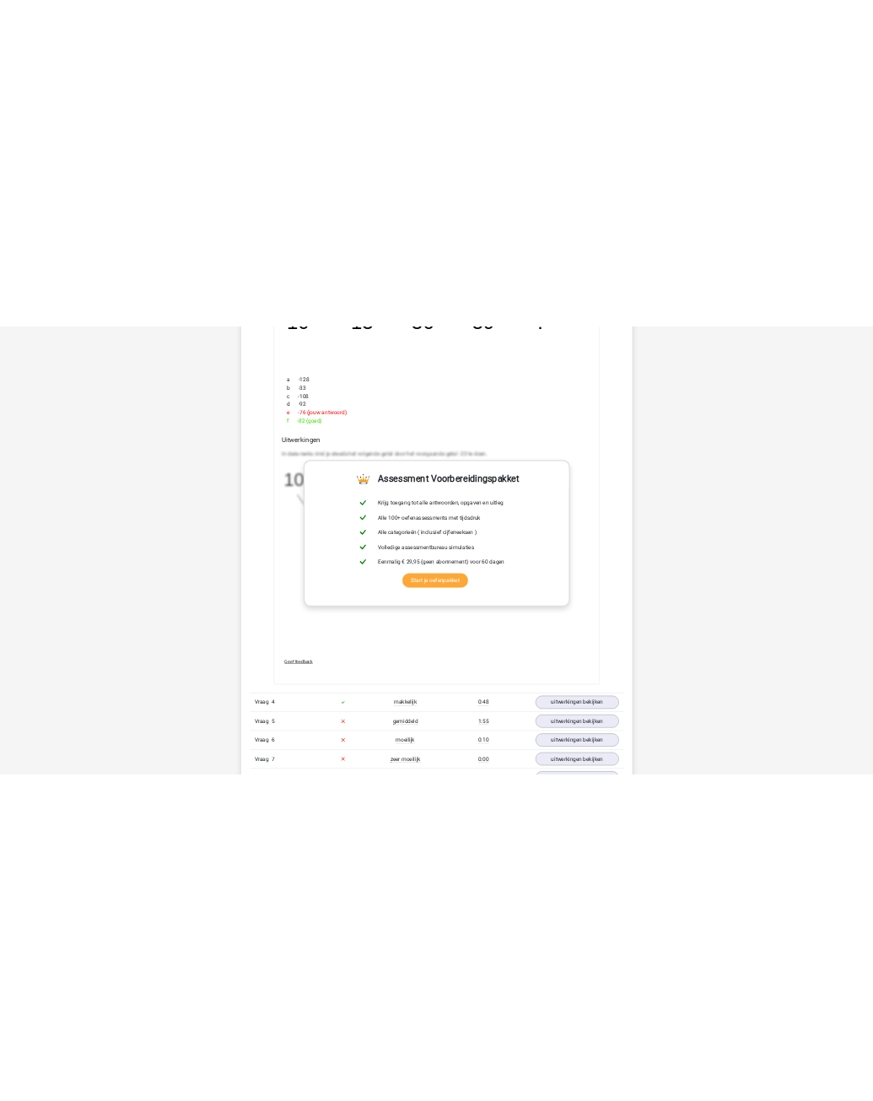
scroll to position [3205, 0]
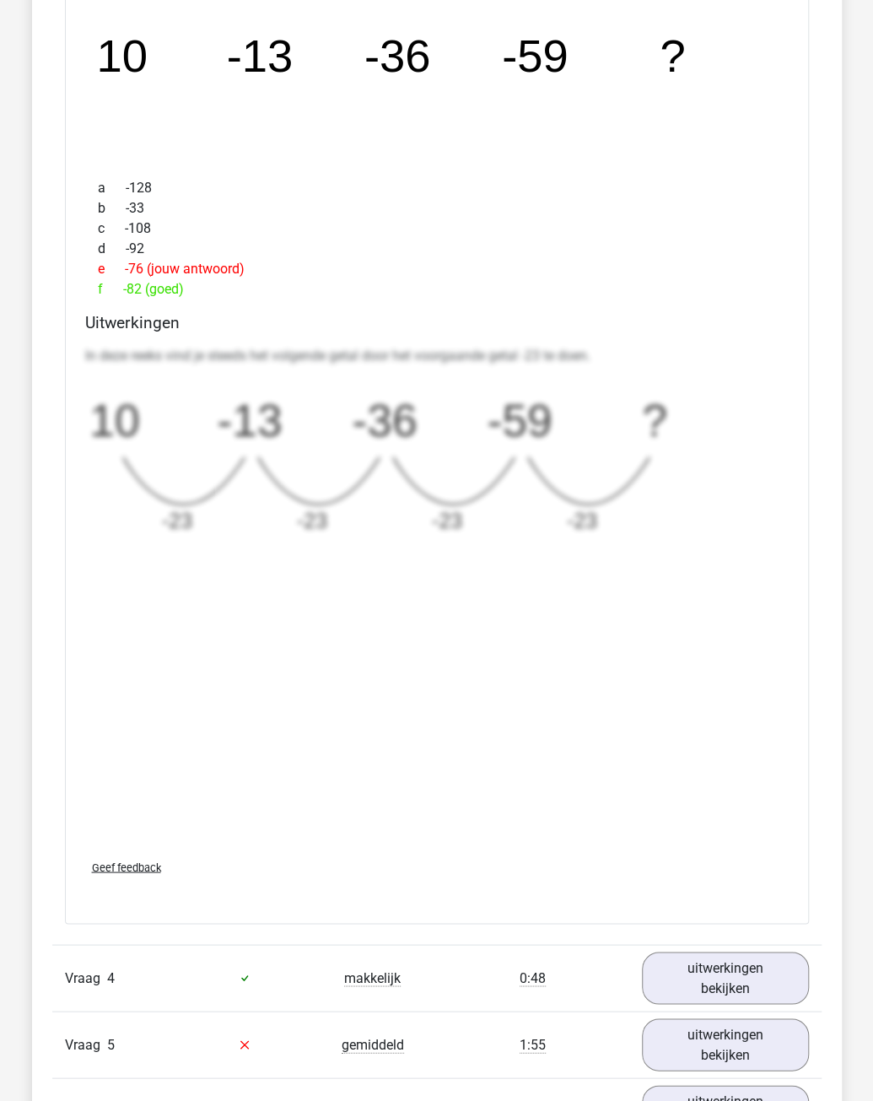
click at [857, 487] on div "Kies premium a c@[DOMAIN_NAME]" at bounding box center [436, 18] width 873 height 6447
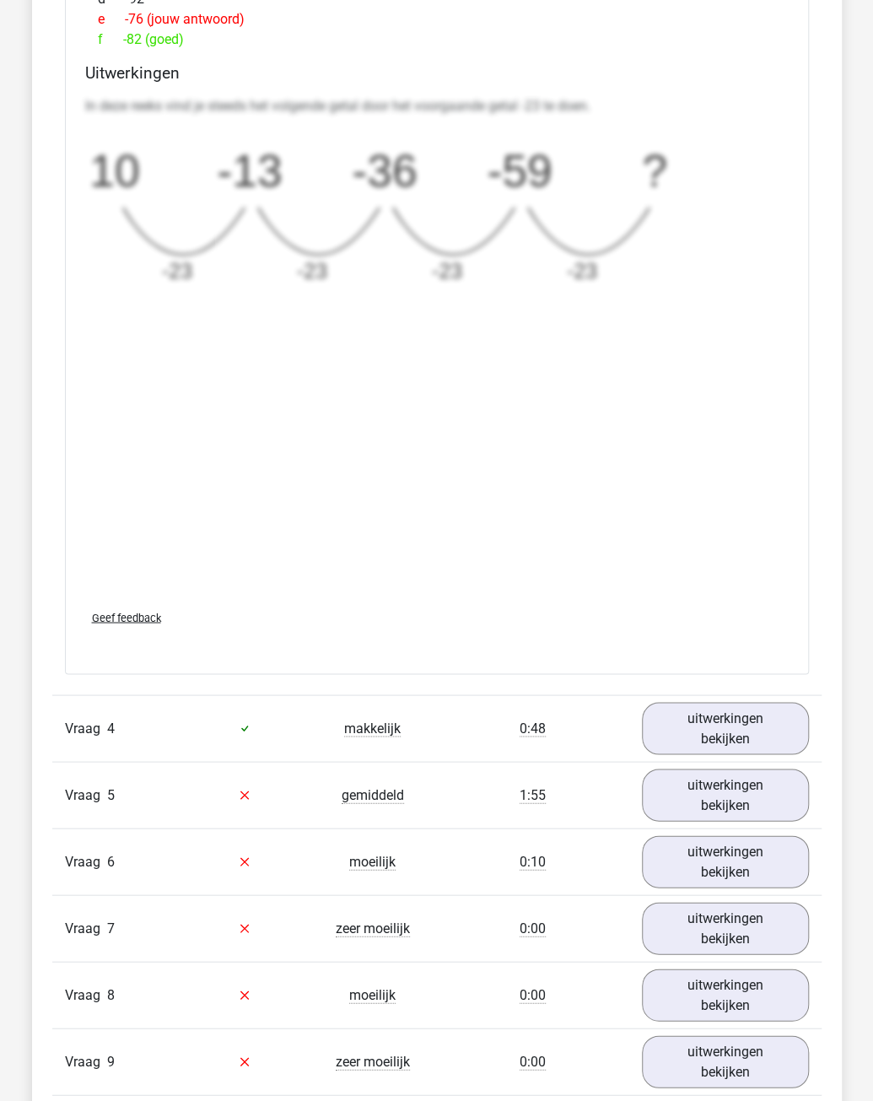
scroll to position [3458, 0]
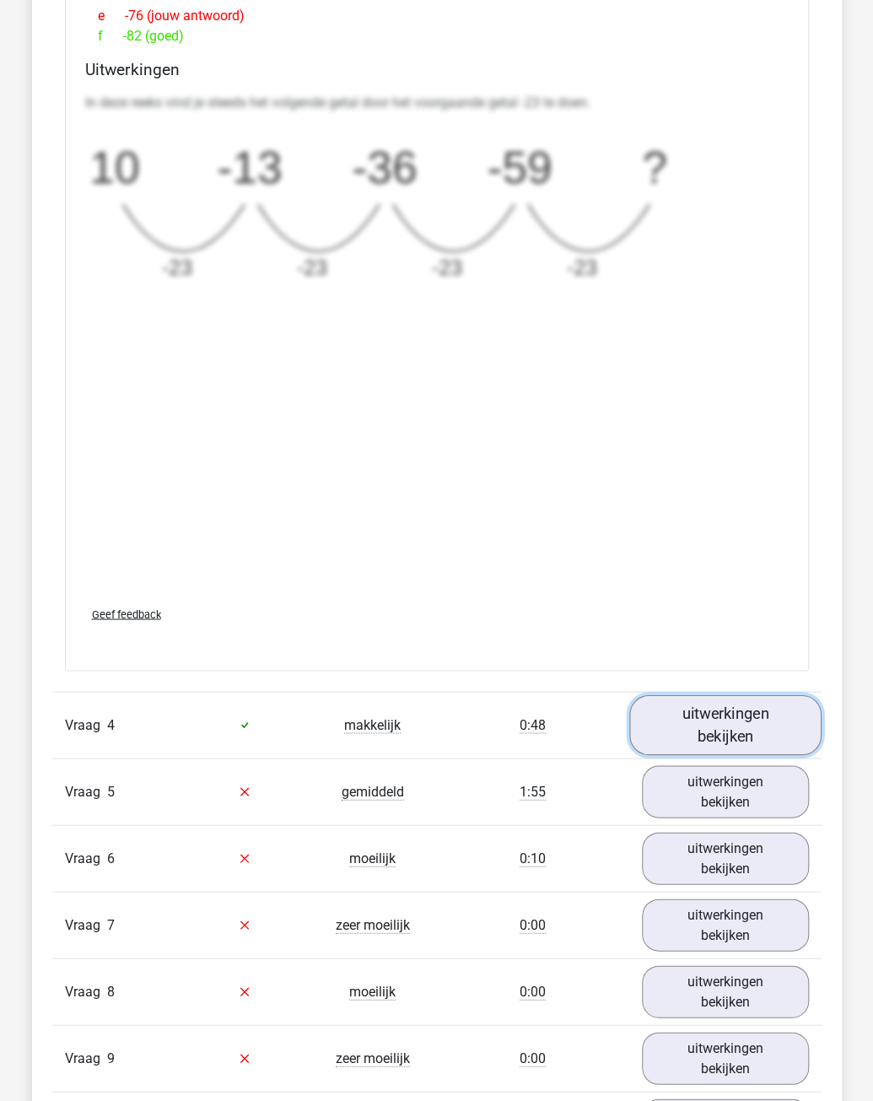
click at [725, 708] on link "uitwerkingen bekijken" at bounding box center [725, 724] width 192 height 60
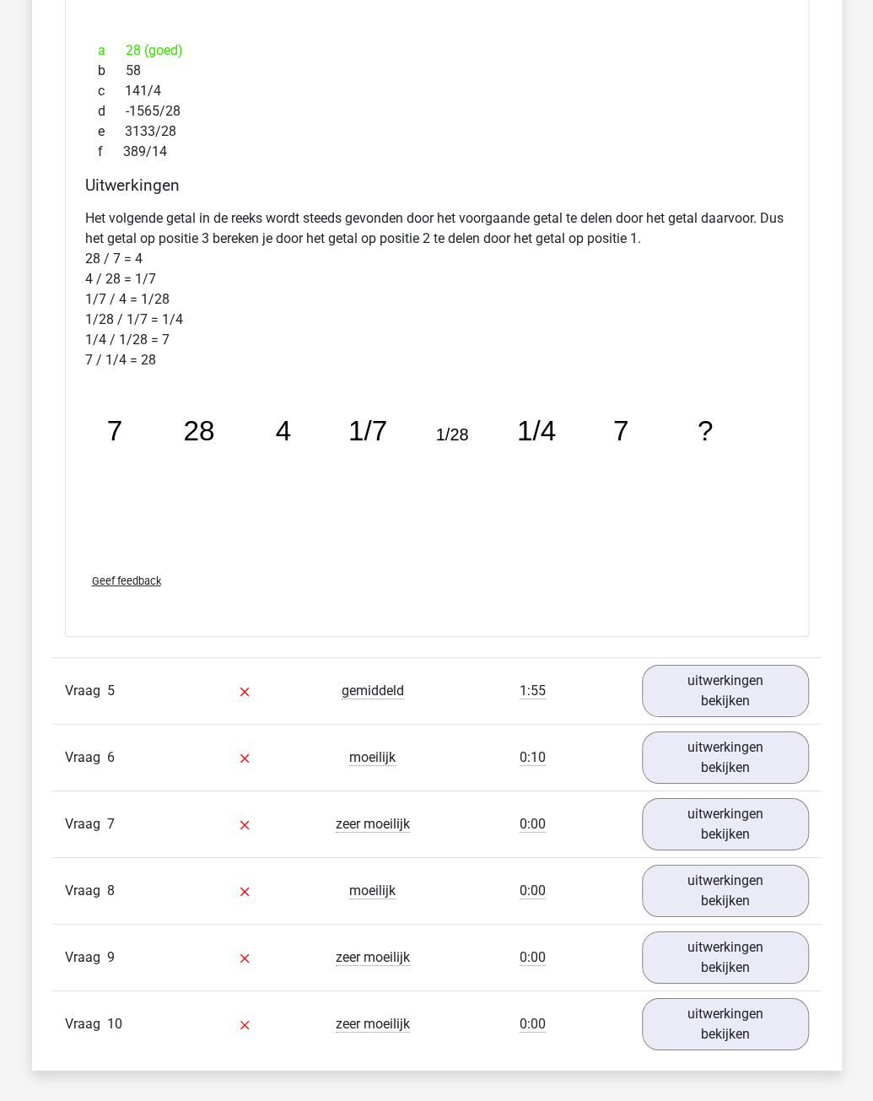
scroll to position [4470, 0]
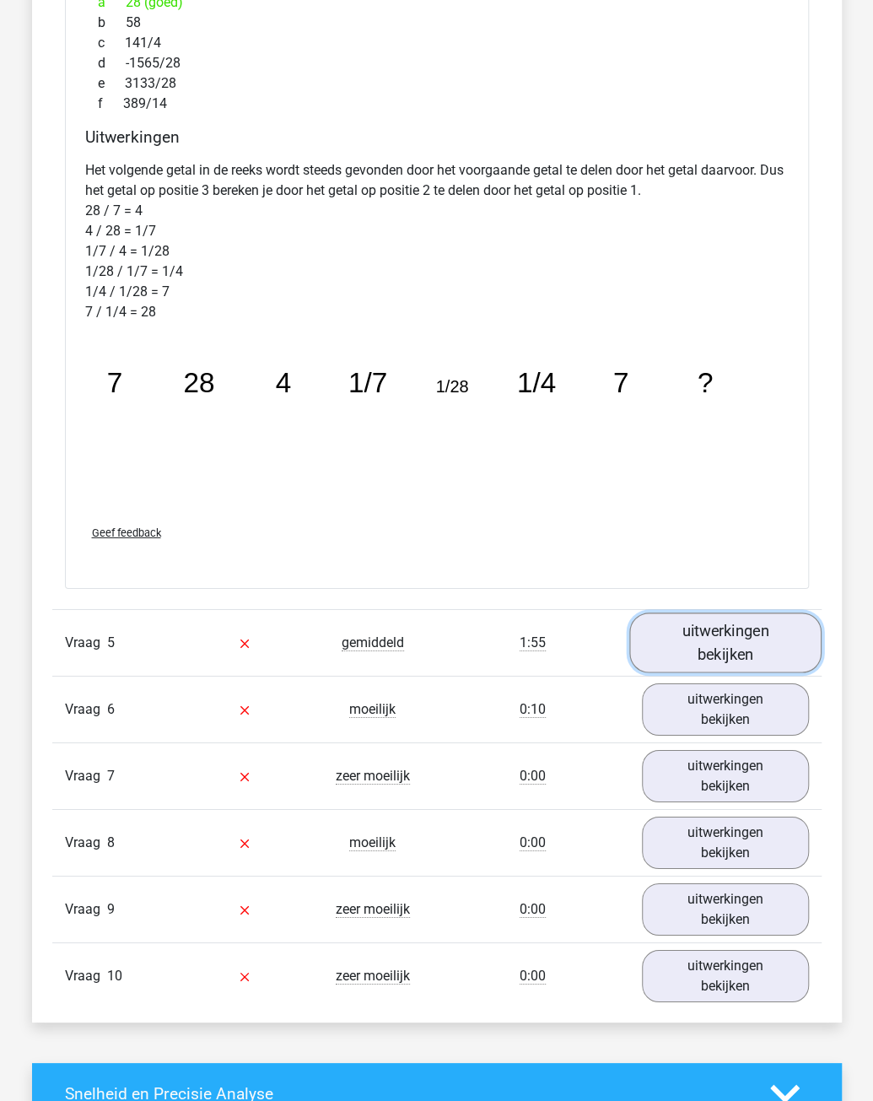
click at [761, 635] on link "uitwerkingen bekijken" at bounding box center [725, 643] width 192 height 60
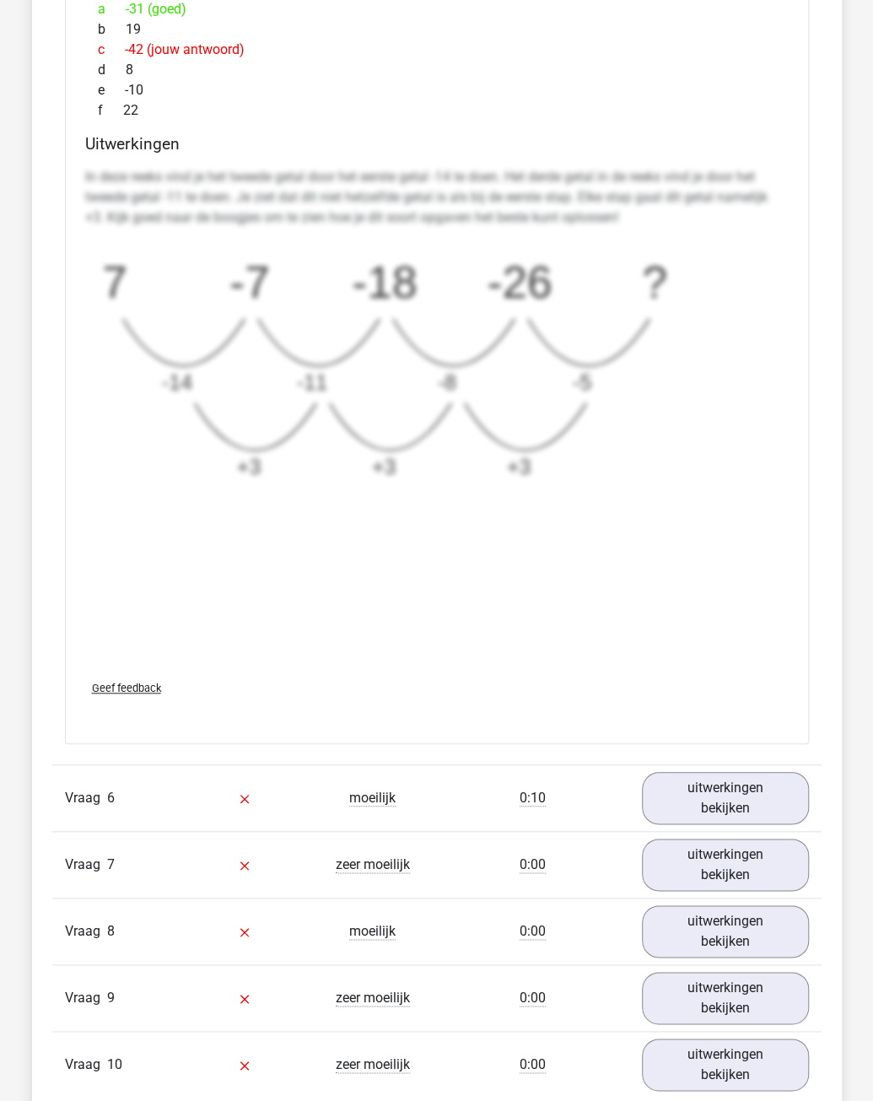
scroll to position [5398, 0]
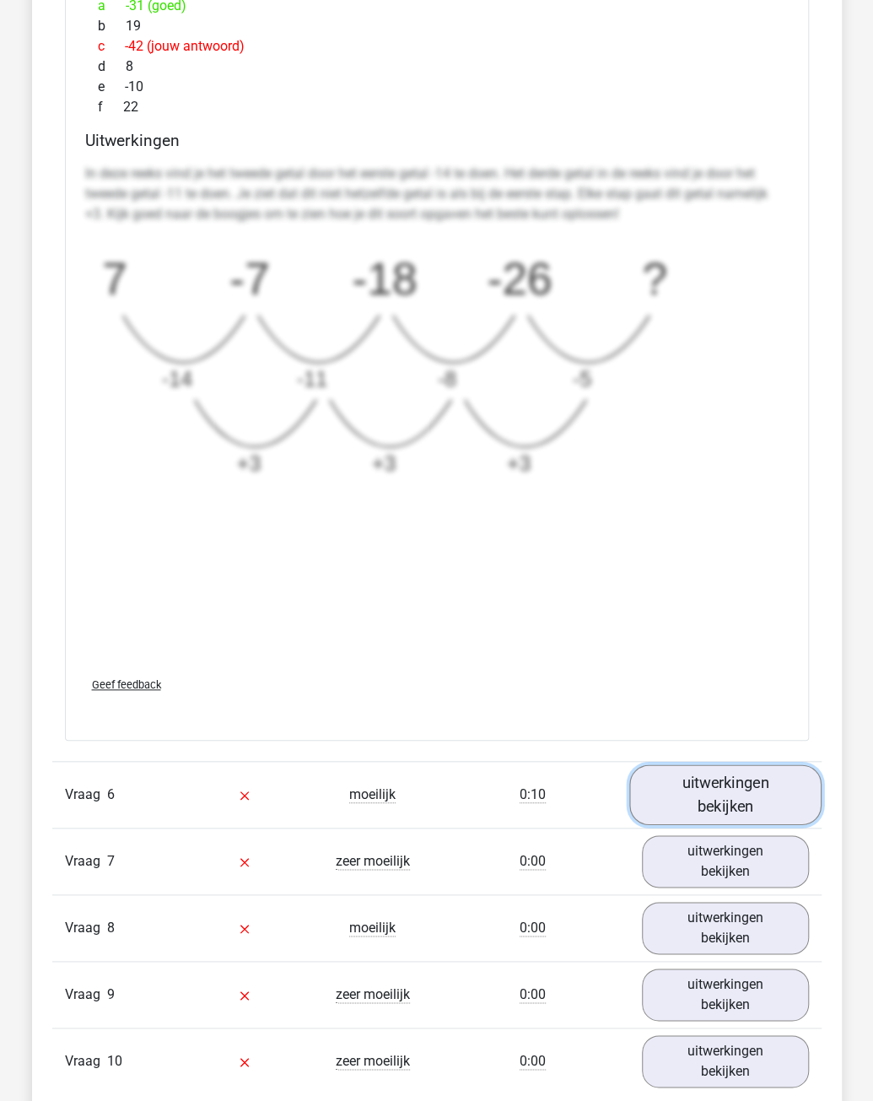
click at [703, 785] on link "uitwerkingen bekijken" at bounding box center [725, 794] width 192 height 60
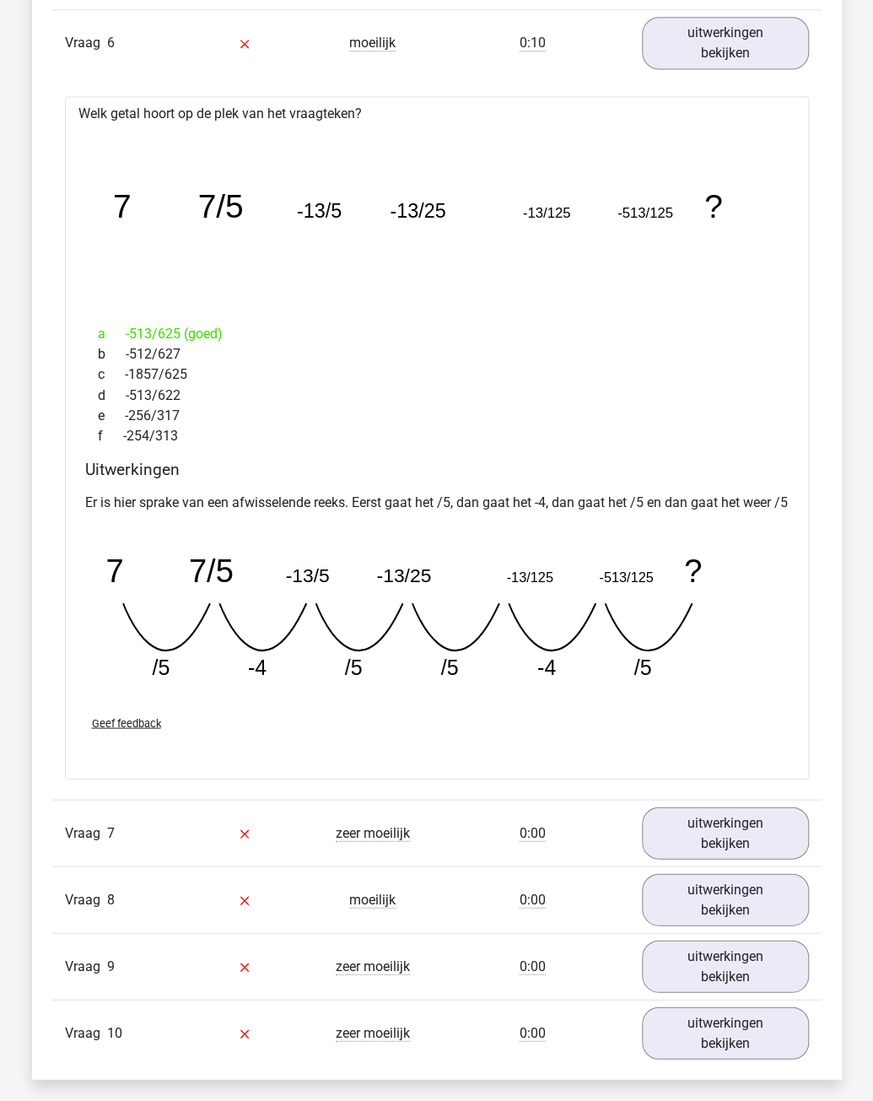
scroll to position [6157, 0]
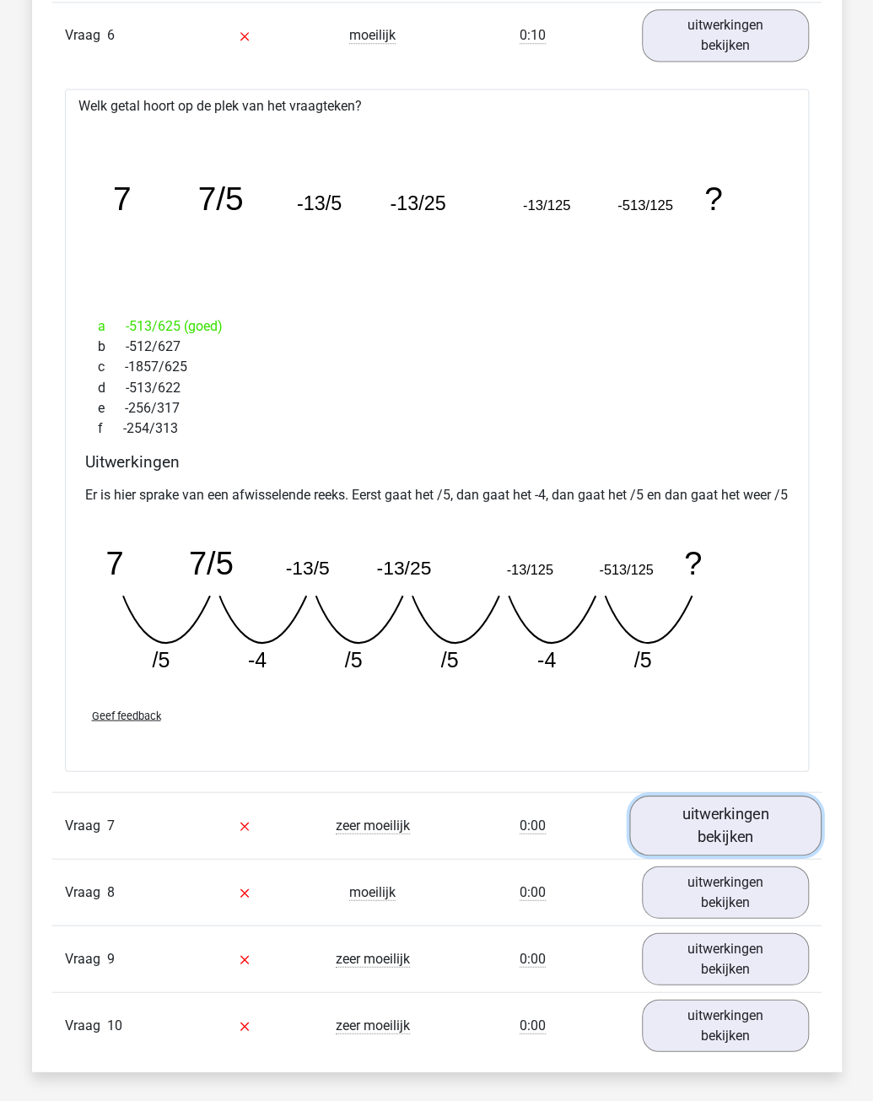
click at [734, 841] on link "uitwerkingen bekijken" at bounding box center [725, 824] width 192 height 60
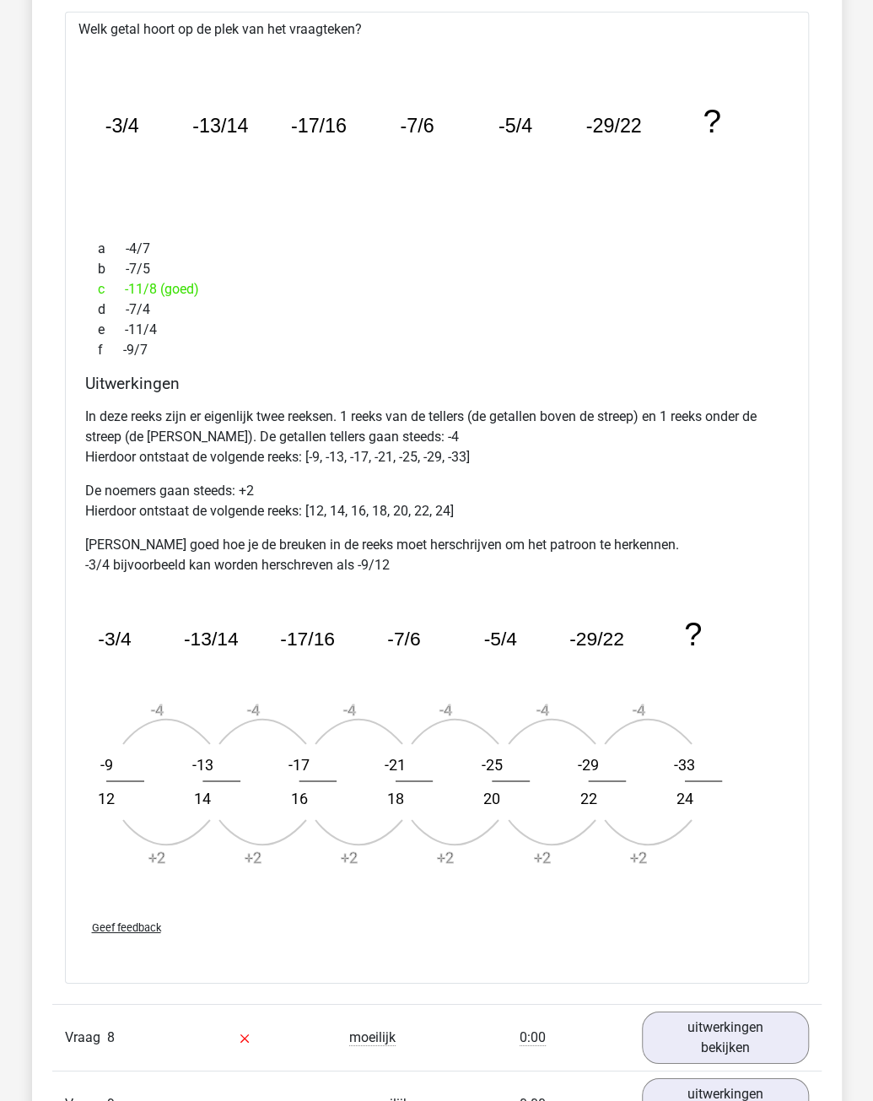
scroll to position [7169, 0]
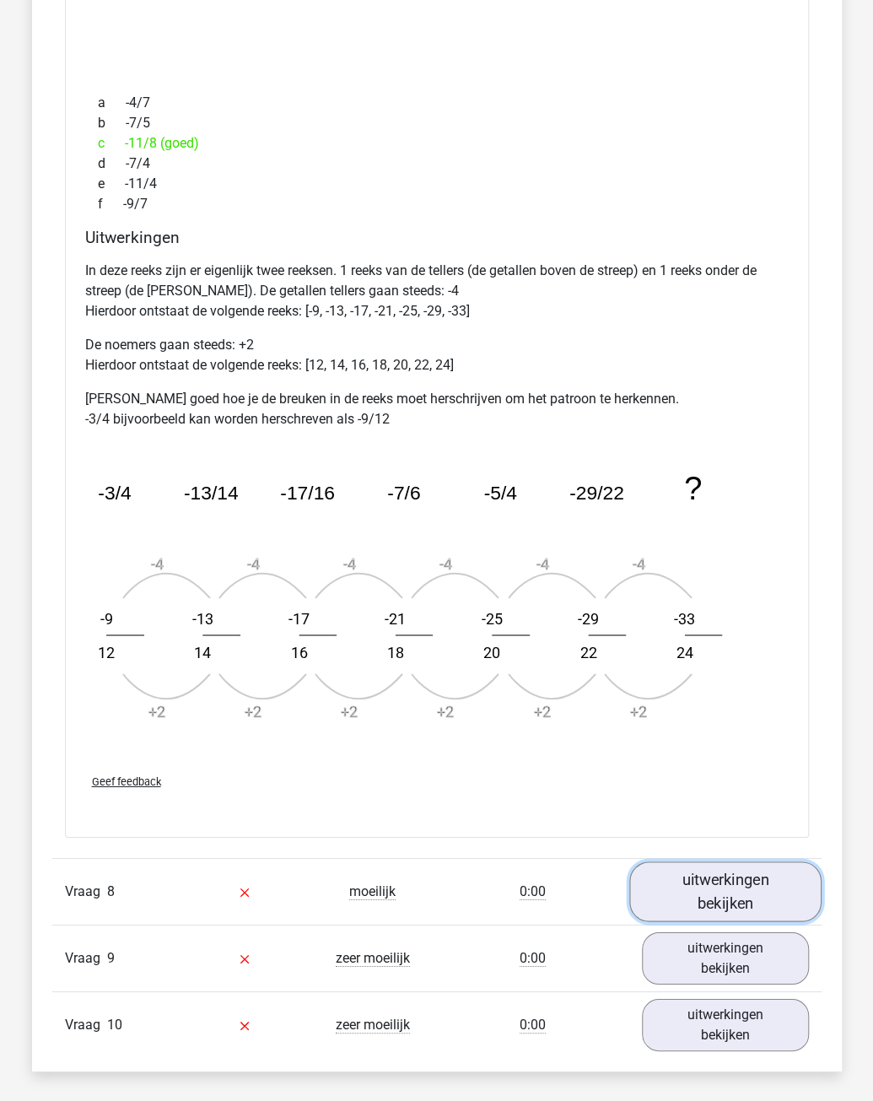
click at [749, 900] on link "uitwerkingen bekijken" at bounding box center [725, 892] width 192 height 60
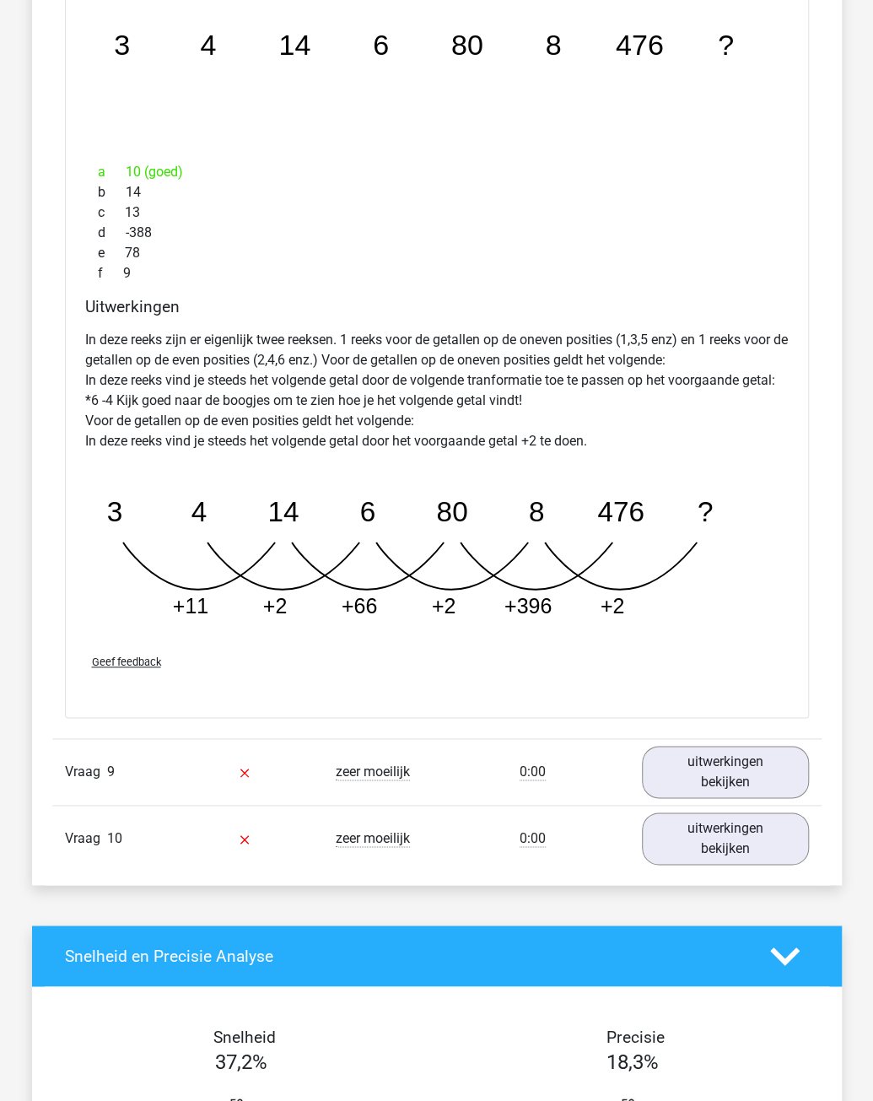
scroll to position [8181, 0]
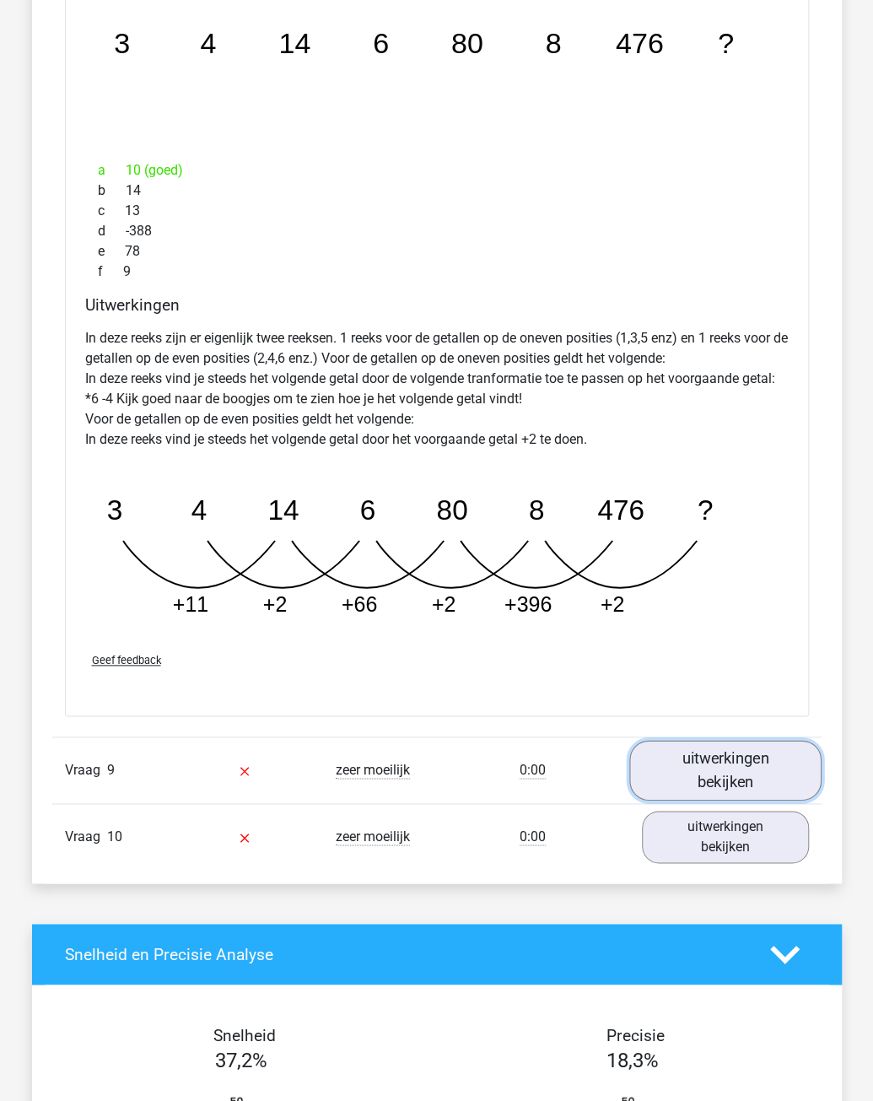
click at [718, 768] on link "uitwerkingen bekijken" at bounding box center [725, 770] width 192 height 60
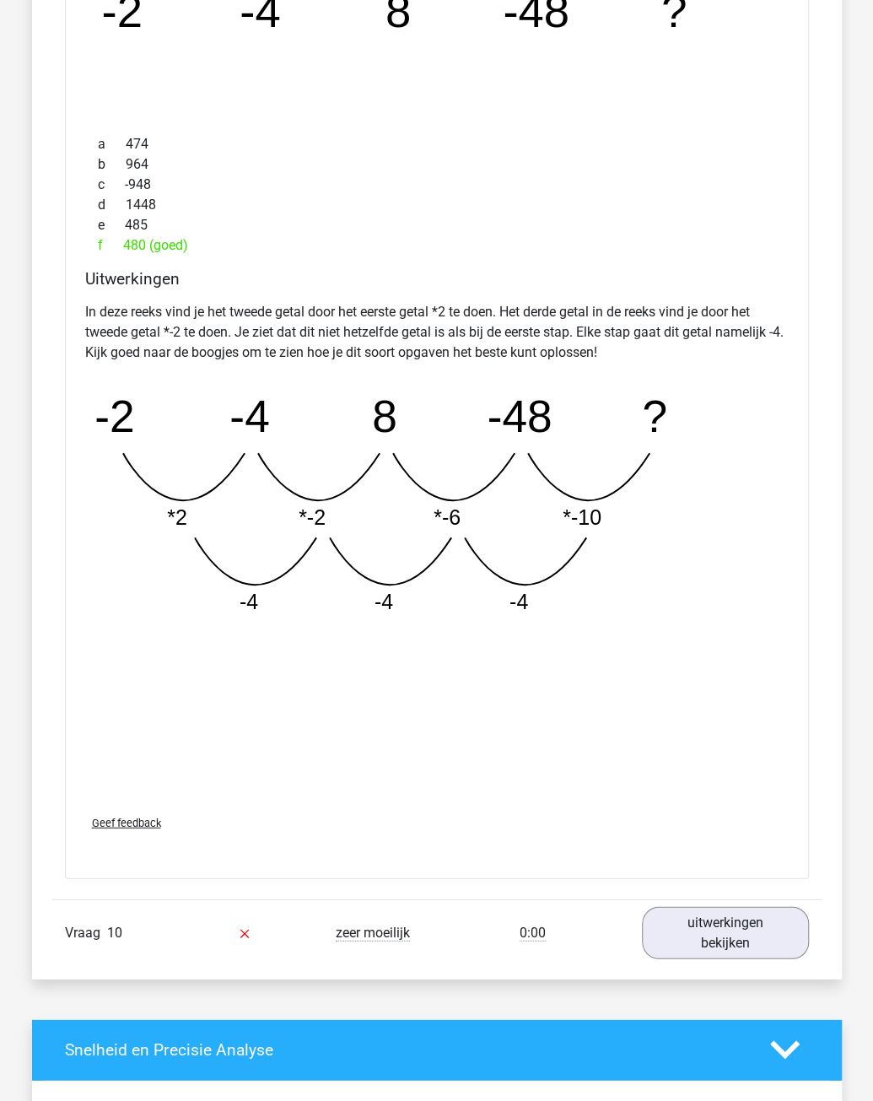
scroll to position [9109, 0]
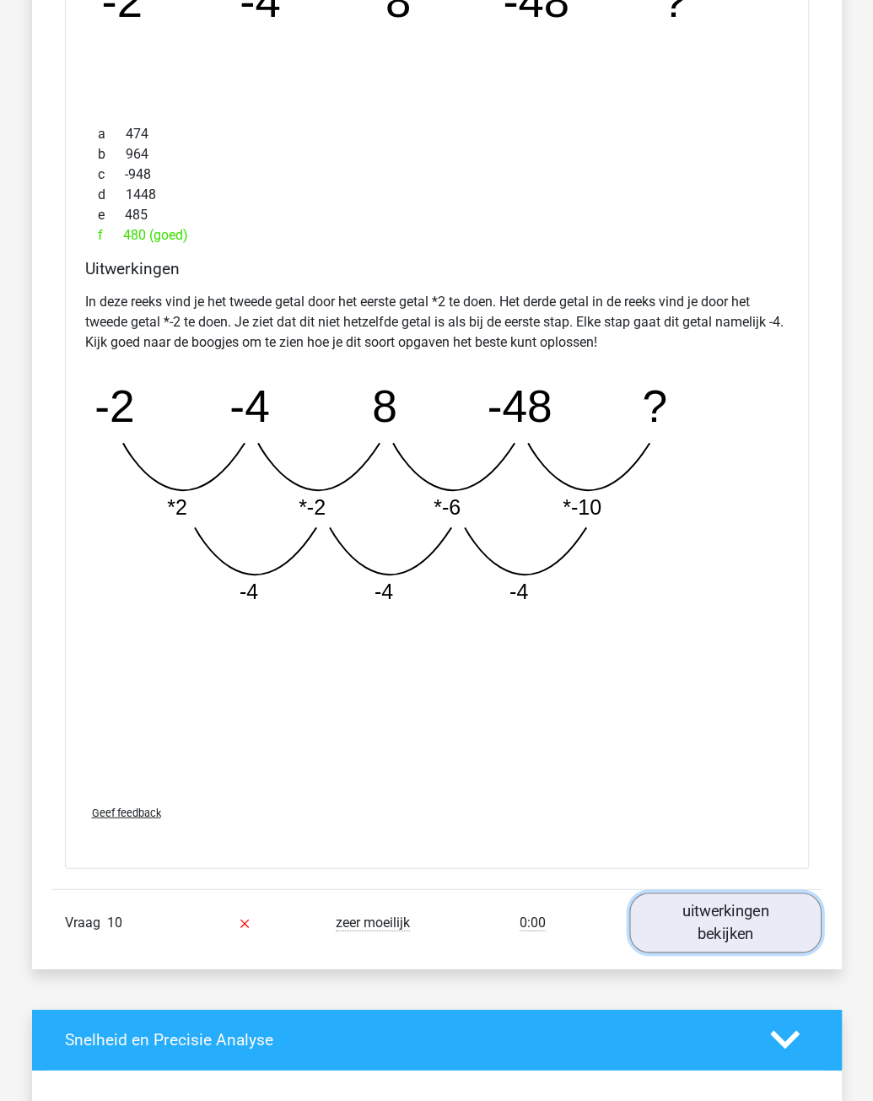
click at [727, 936] on link "uitwerkingen bekijken" at bounding box center [725, 921] width 192 height 60
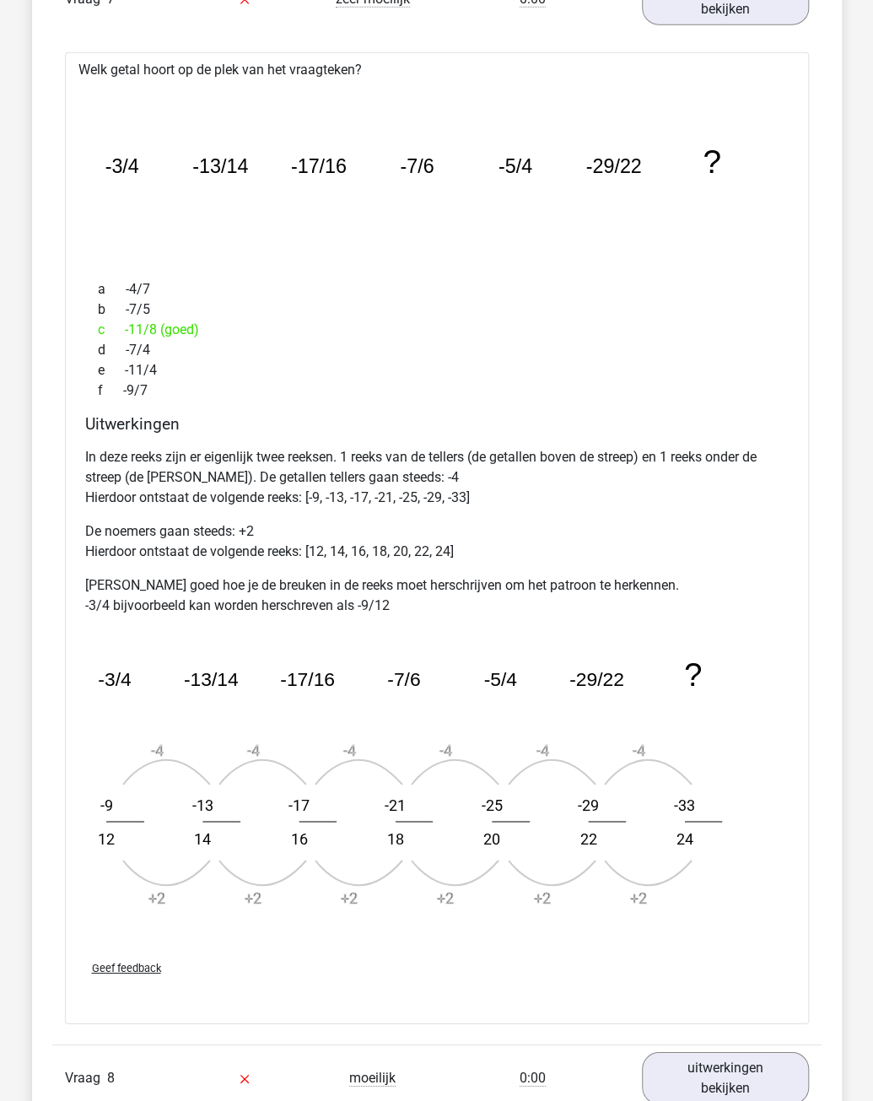
scroll to position [6916, 0]
